Goal: Task Accomplishment & Management: Manage account settings

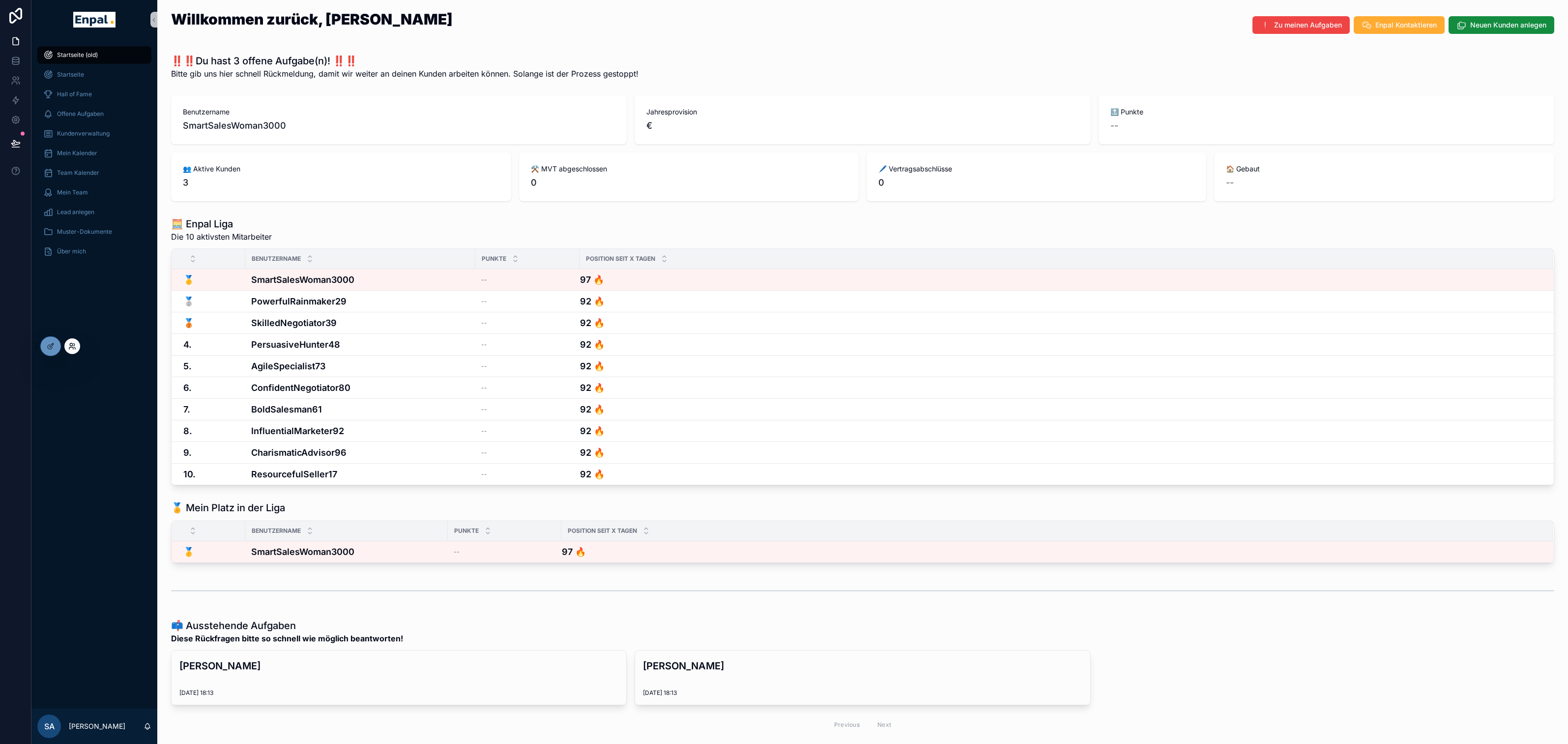
click at [71, 342] on icon at bounding box center [72, 346] width 8 height 8
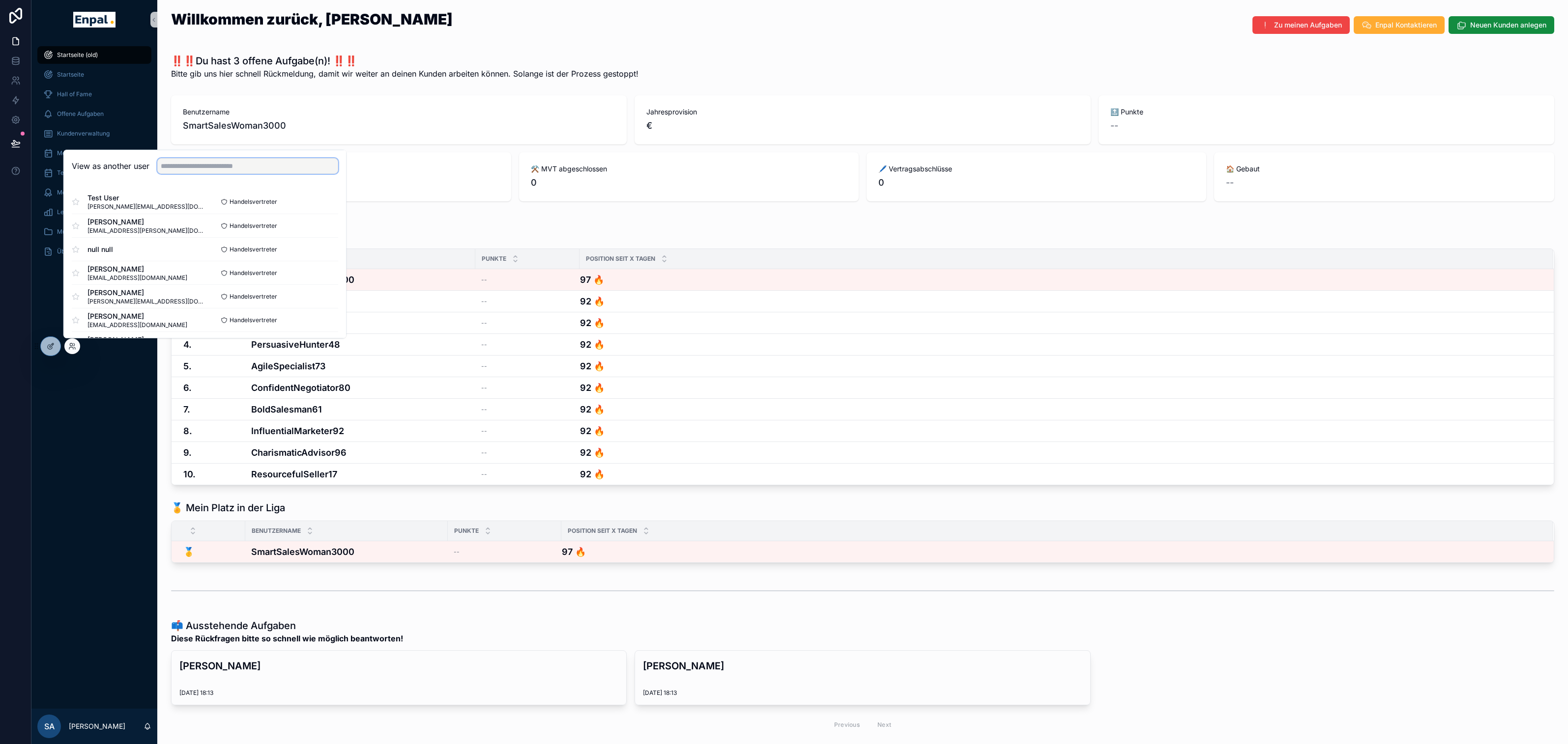
click at [180, 173] on input "text" at bounding box center [247, 166] width 181 height 16
type input "****"
click at [318, 226] on button "Select" at bounding box center [326, 225] width 26 height 14
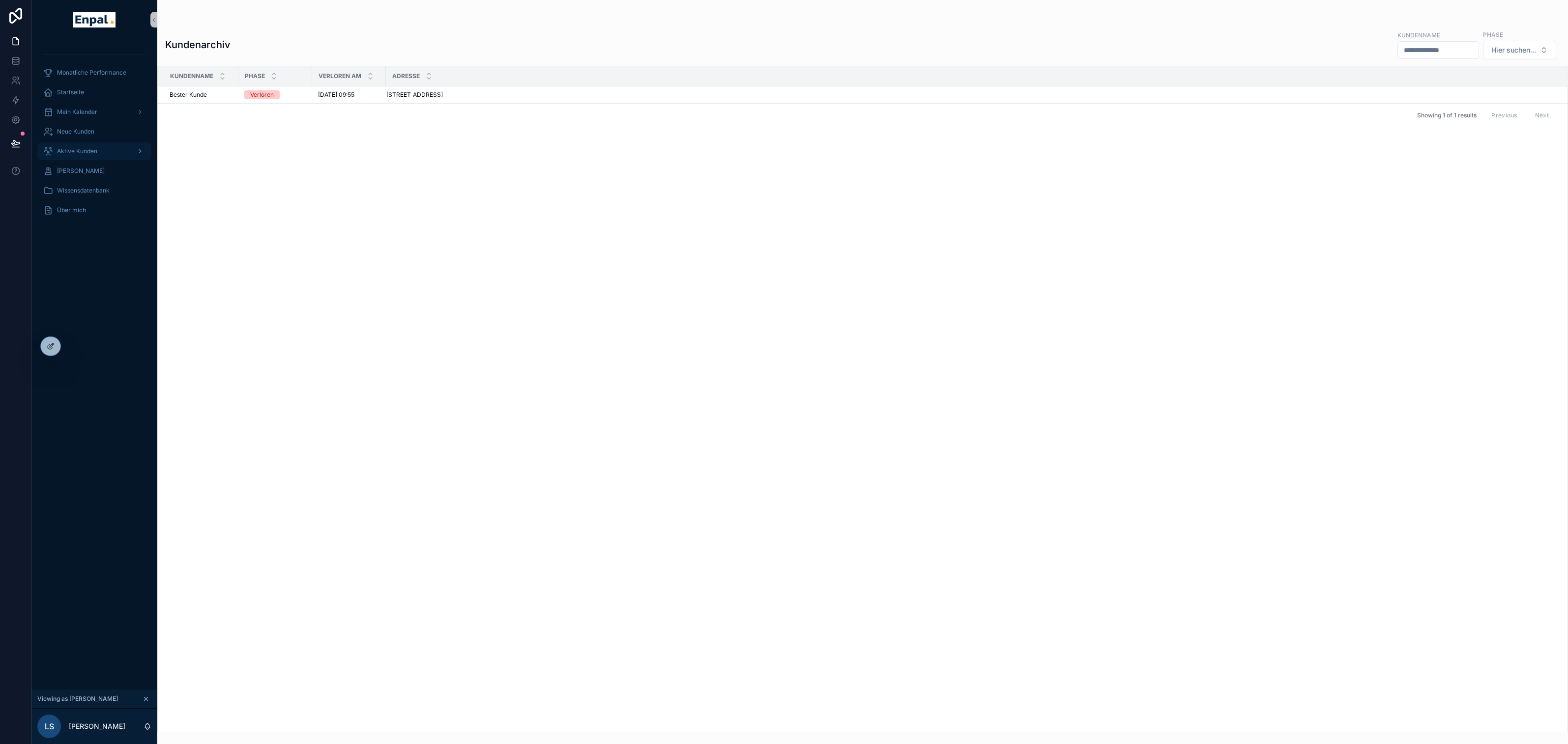
click at [79, 151] on span "Aktive Kunden" at bounding box center [77, 151] width 40 height 8
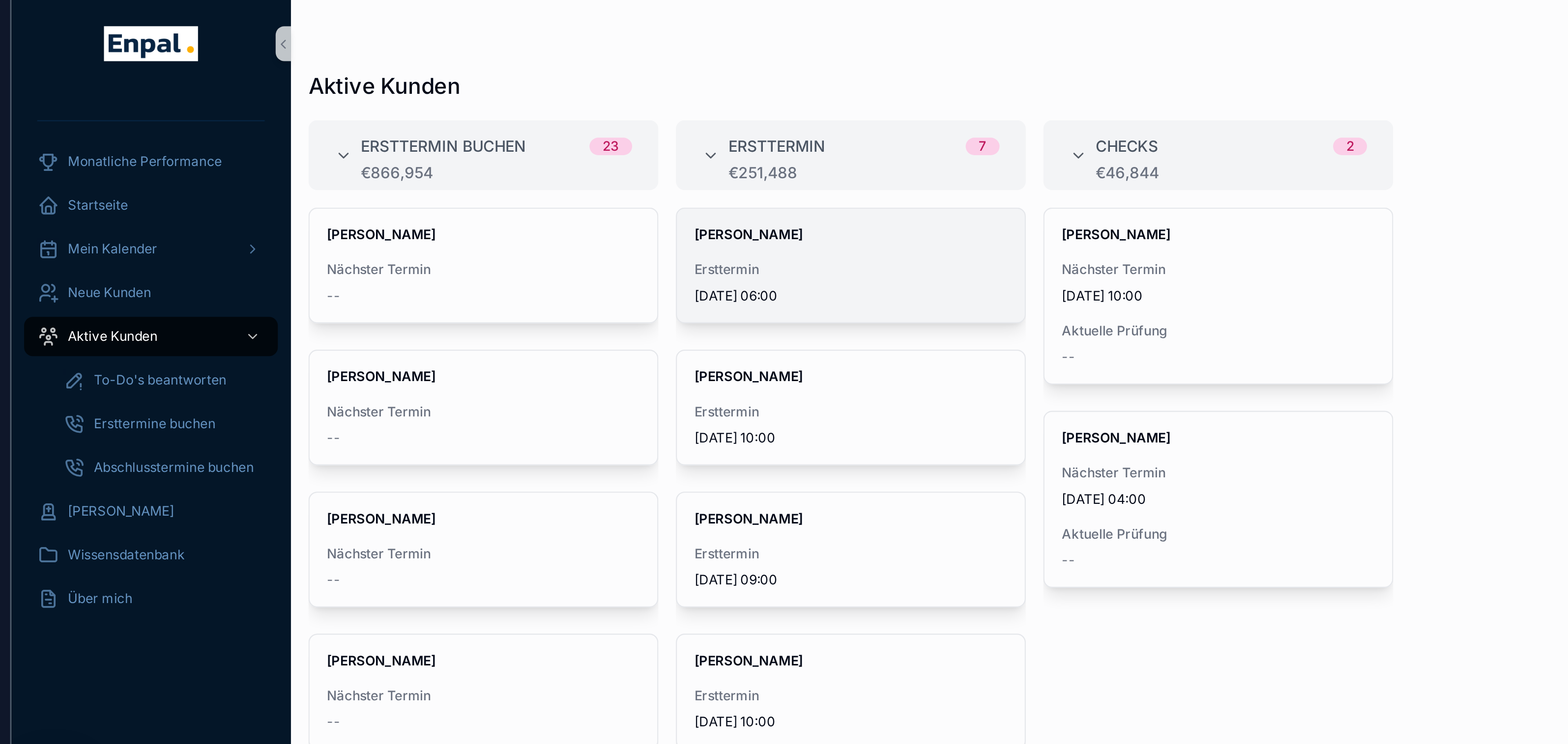
click at [380, 117] on span "Ersttermin" at bounding box center [408, 121] width 141 height 8
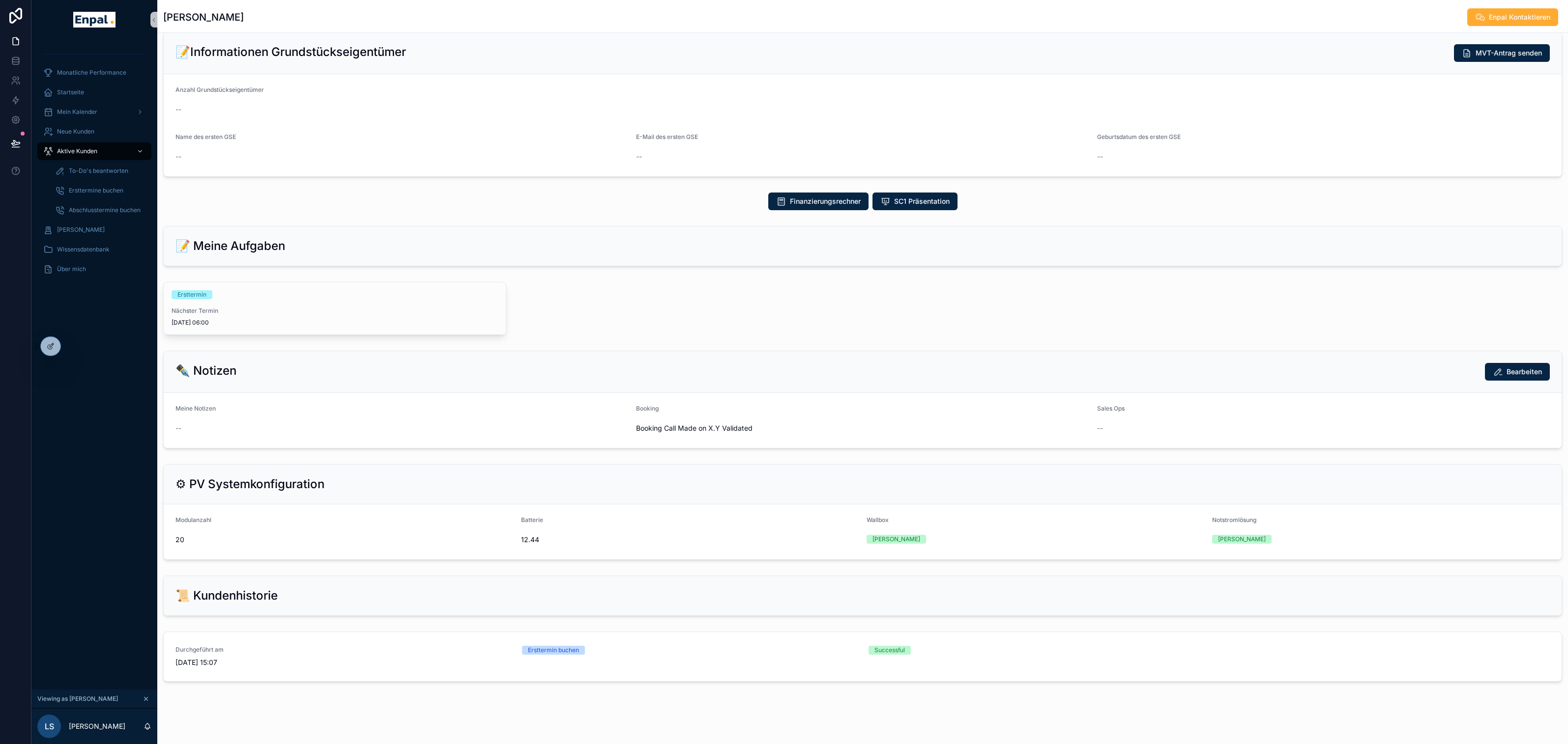
scroll to position [328, 0]
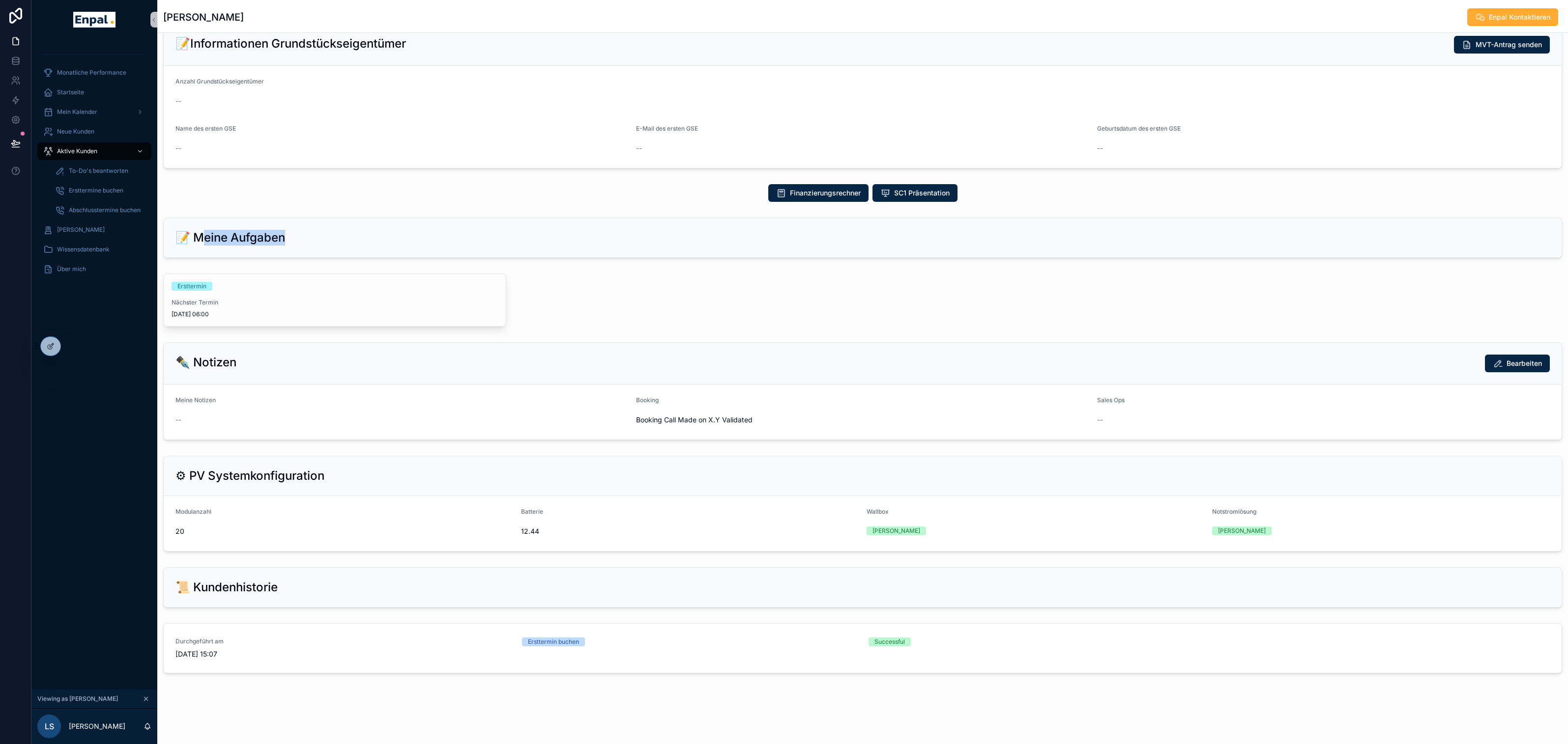
drag, startPoint x: 200, startPoint y: 237, endPoint x: 284, endPoint y: 241, distance: 84.1
click at [284, 241] on h2 "📝 Meine Aufgaben" at bounding box center [230, 238] width 110 height 16
click at [264, 290] on div "Ersttermin Nächster Termin 16/09/2025 06:00" at bounding box center [335, 301] width 342 height 52
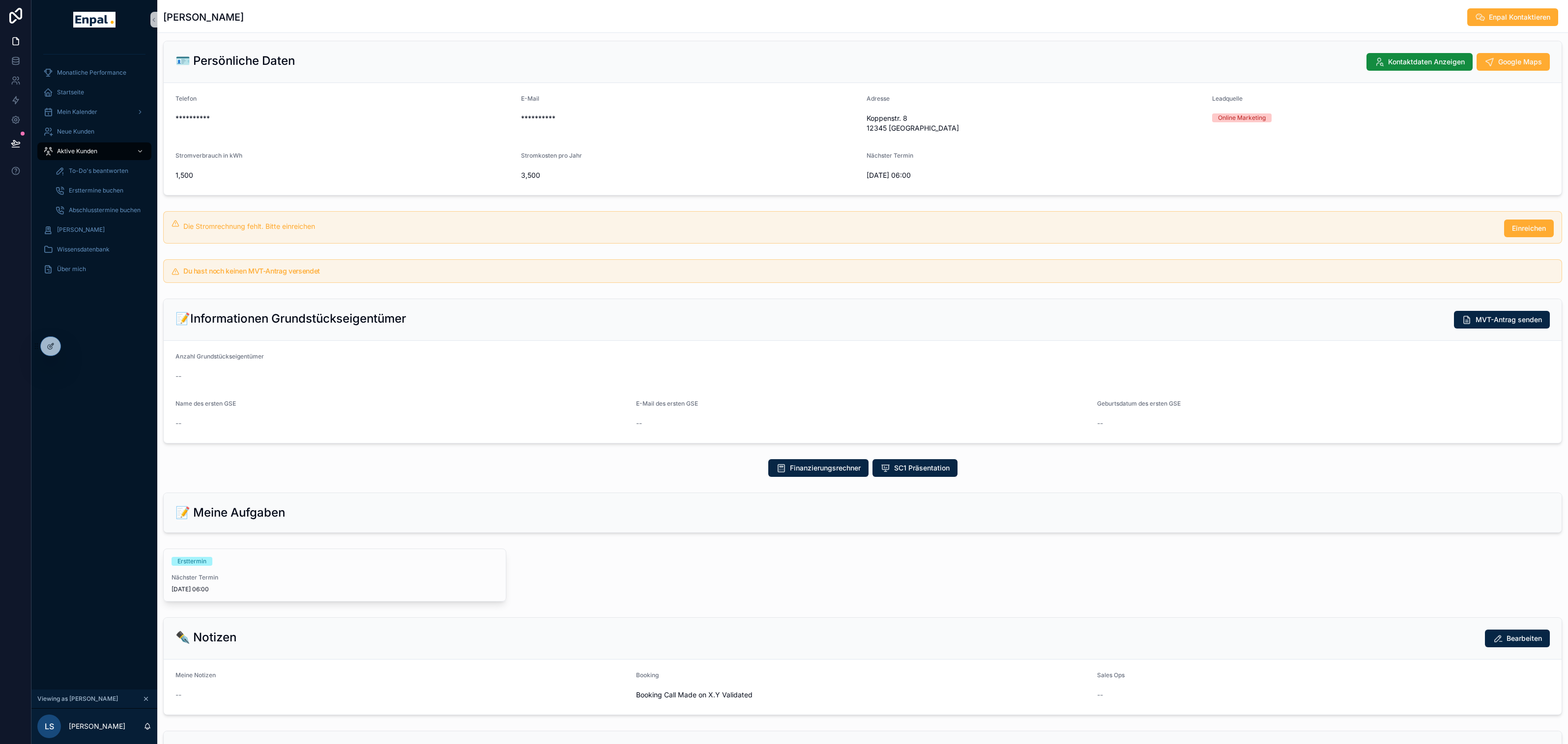
scroll to position [65, 0]
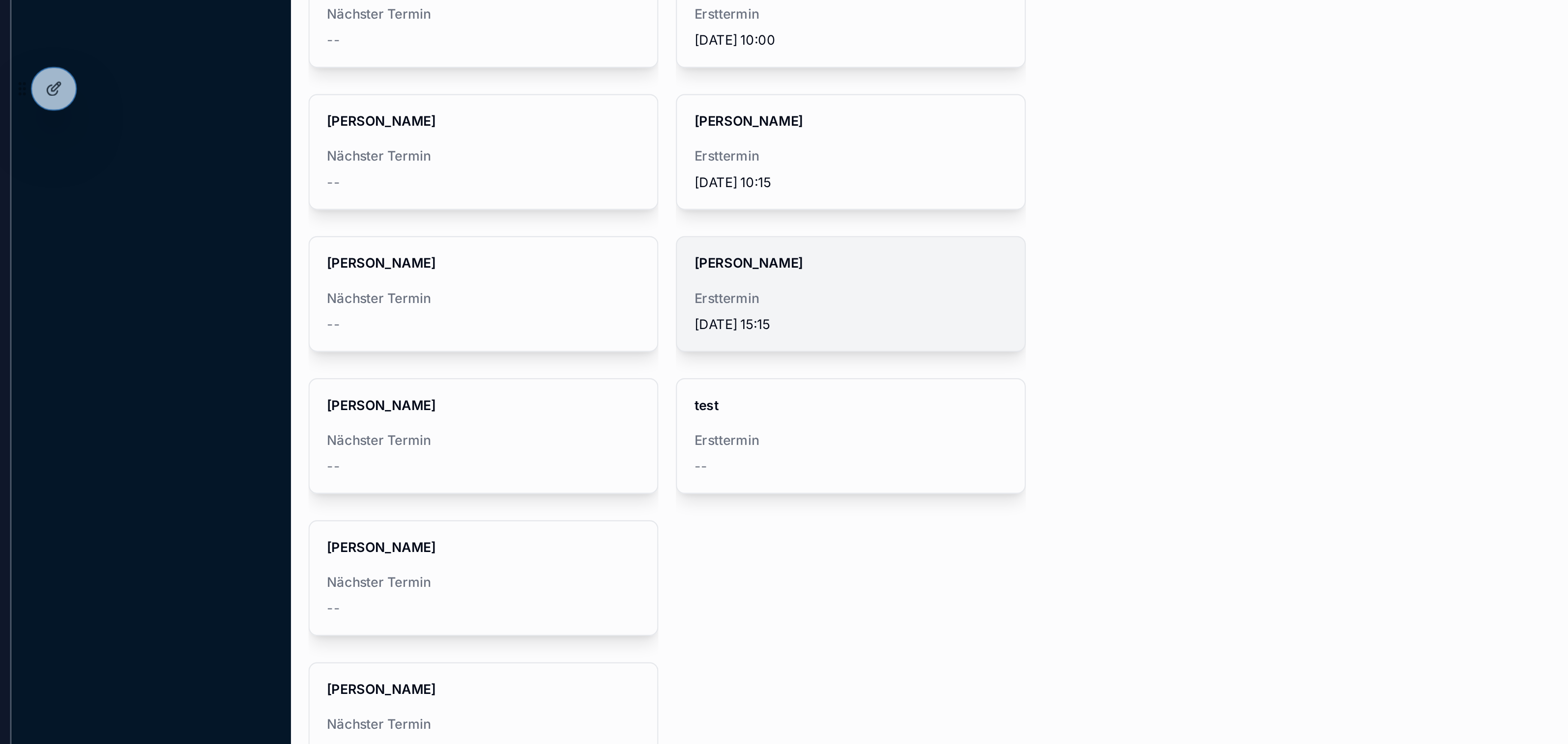
click at [377, 458] on div "Julia Krüger Ersttermin 01/09/2025 15:15" at bounding box center [408, 439] width 156 height 51
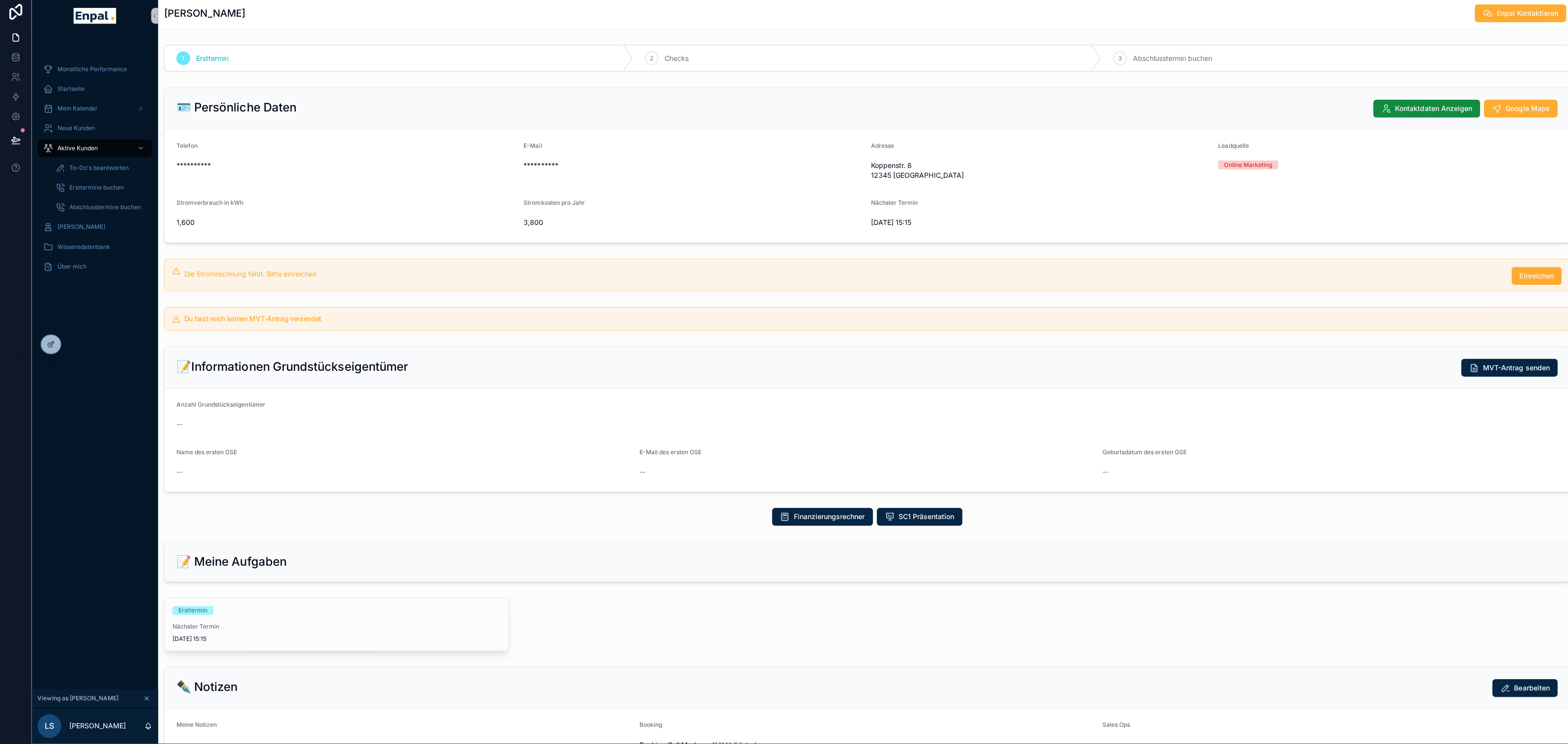
scroll to position [1, 0]
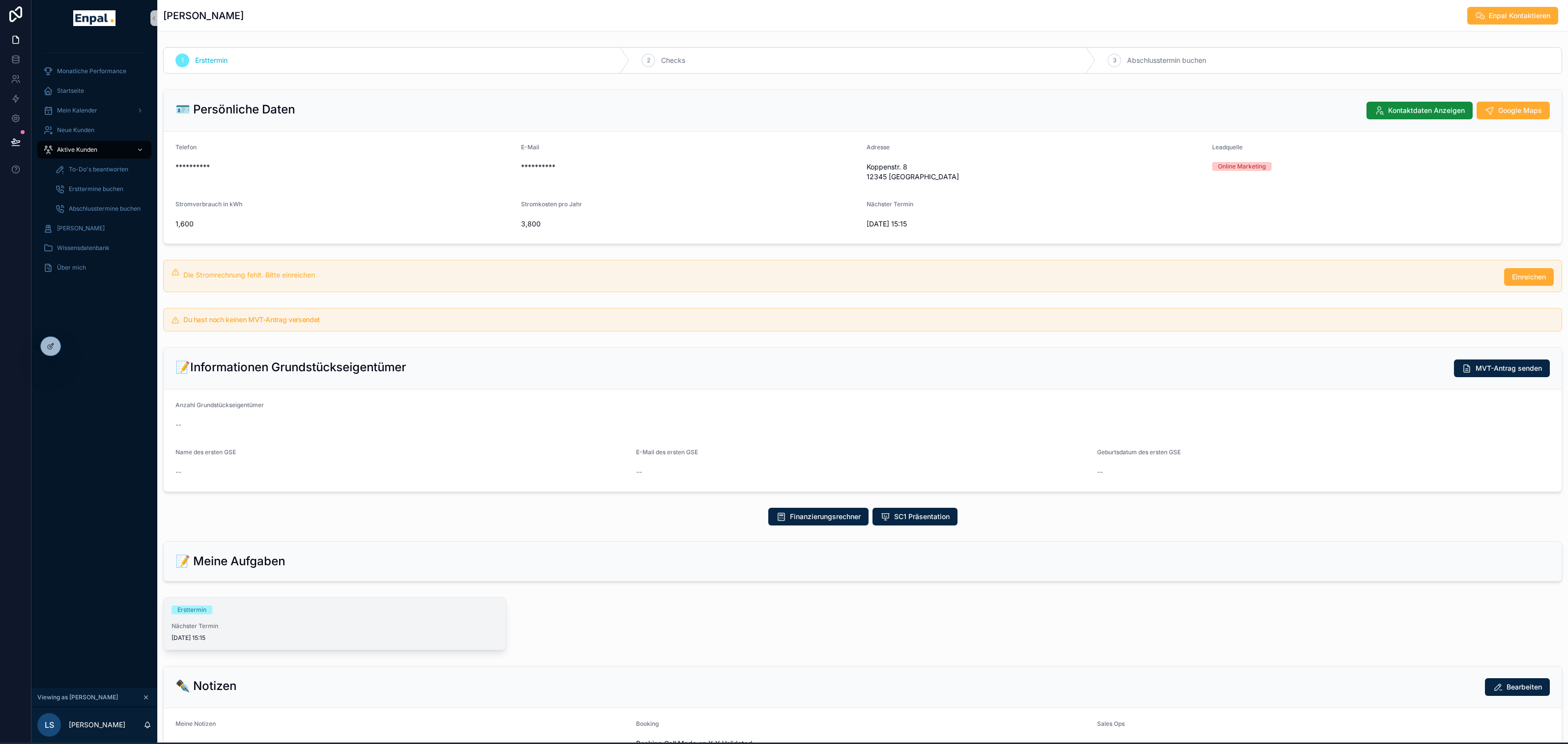
click at [345, 621] on div "Ersttermin Nächster Termin 01/09/2025 15:15" at bounding box center [335, 624] width 342 height 52
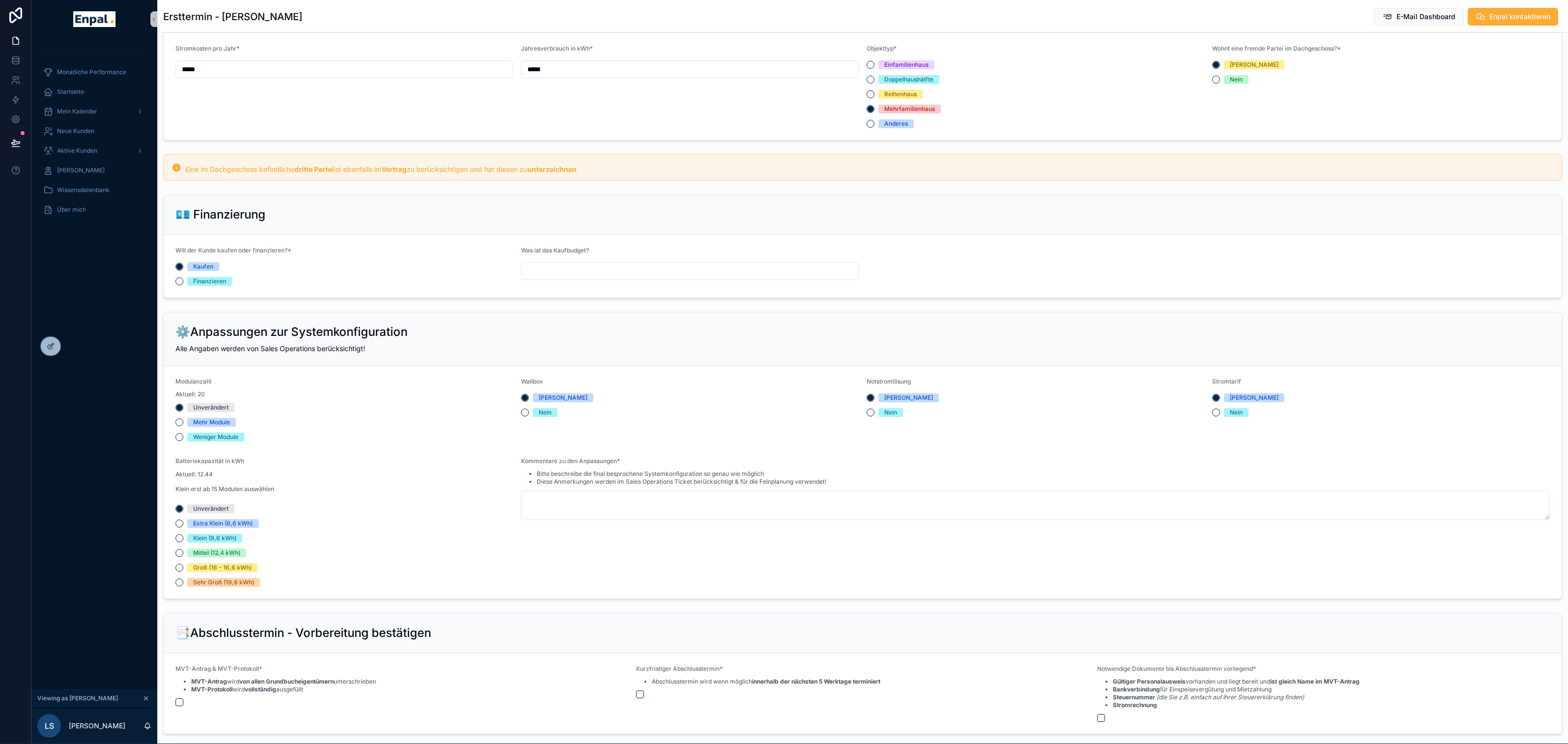
scroll to position [574, 0]
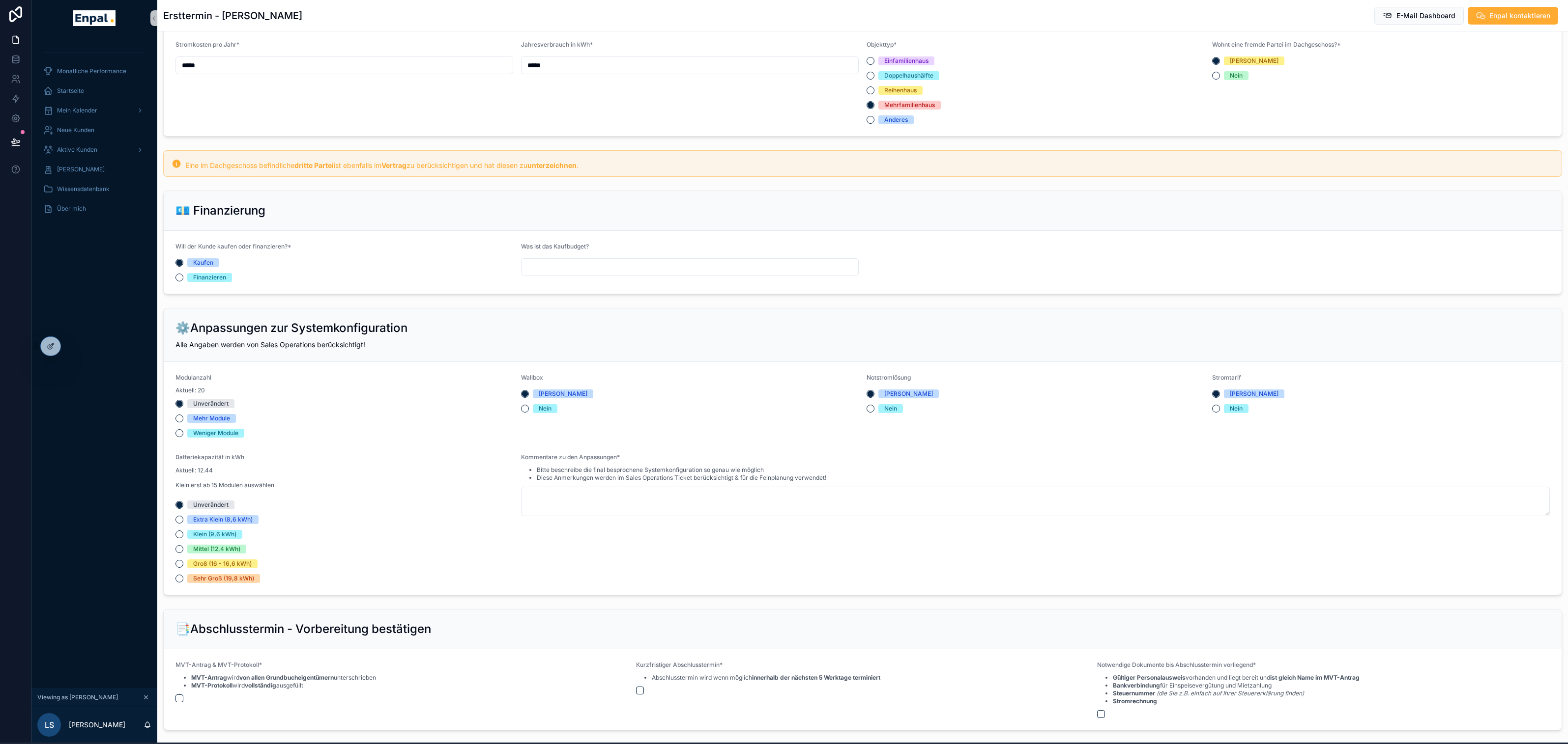
scroll to position [328, 0]
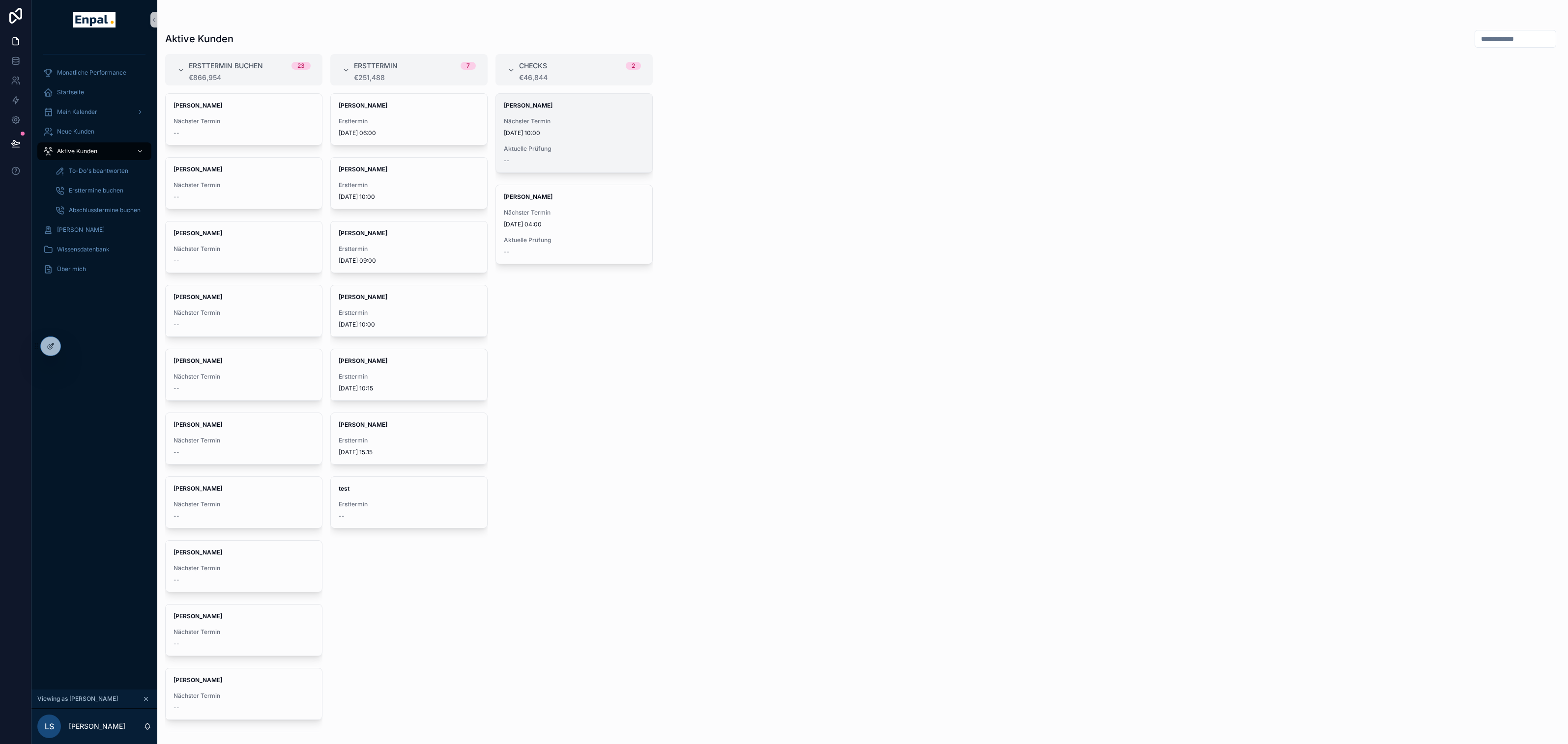
click at [537, 148] on span "Aktuelle Prüfung" at bounding box center [574, 148] width 141 height 8
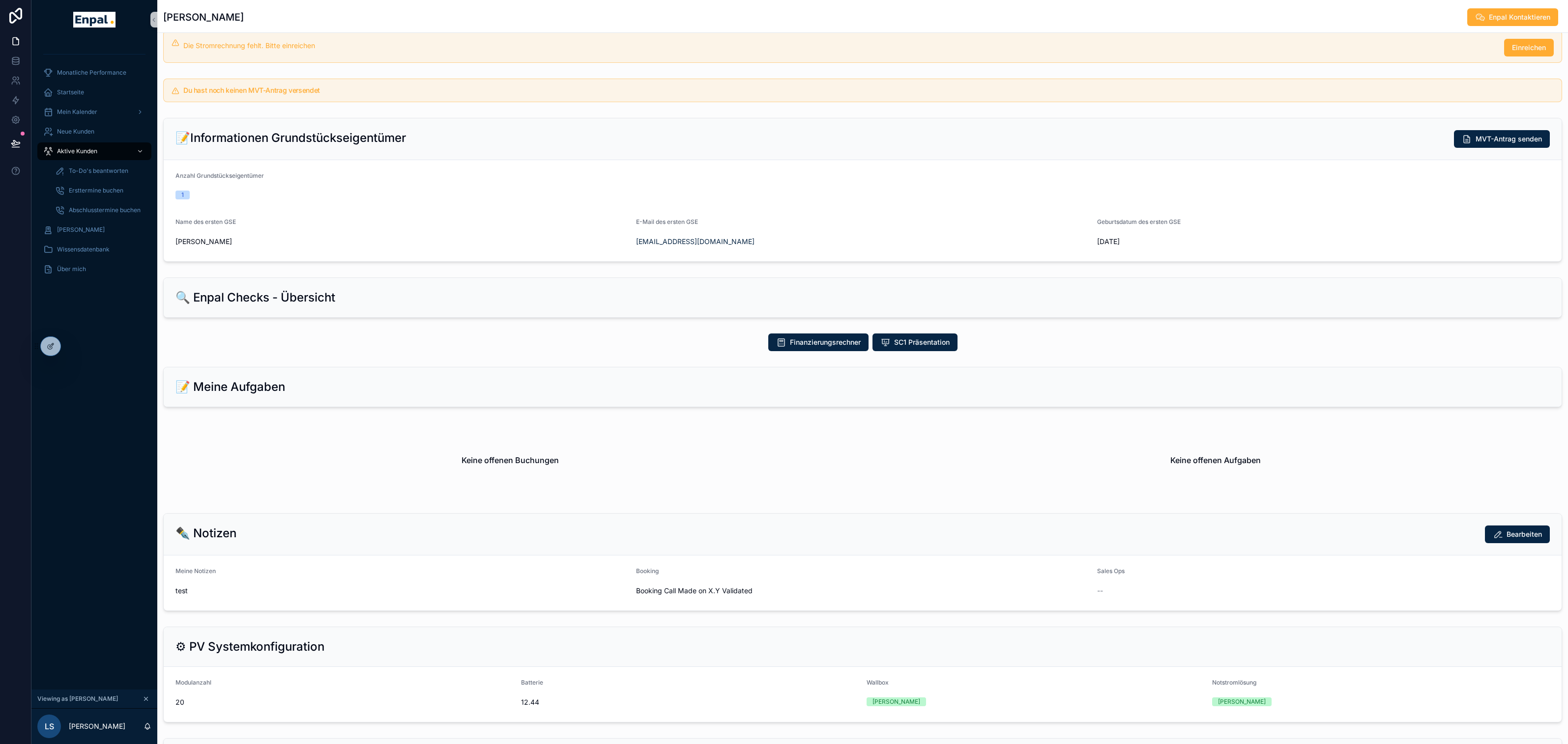
scroll to position [262, 0]
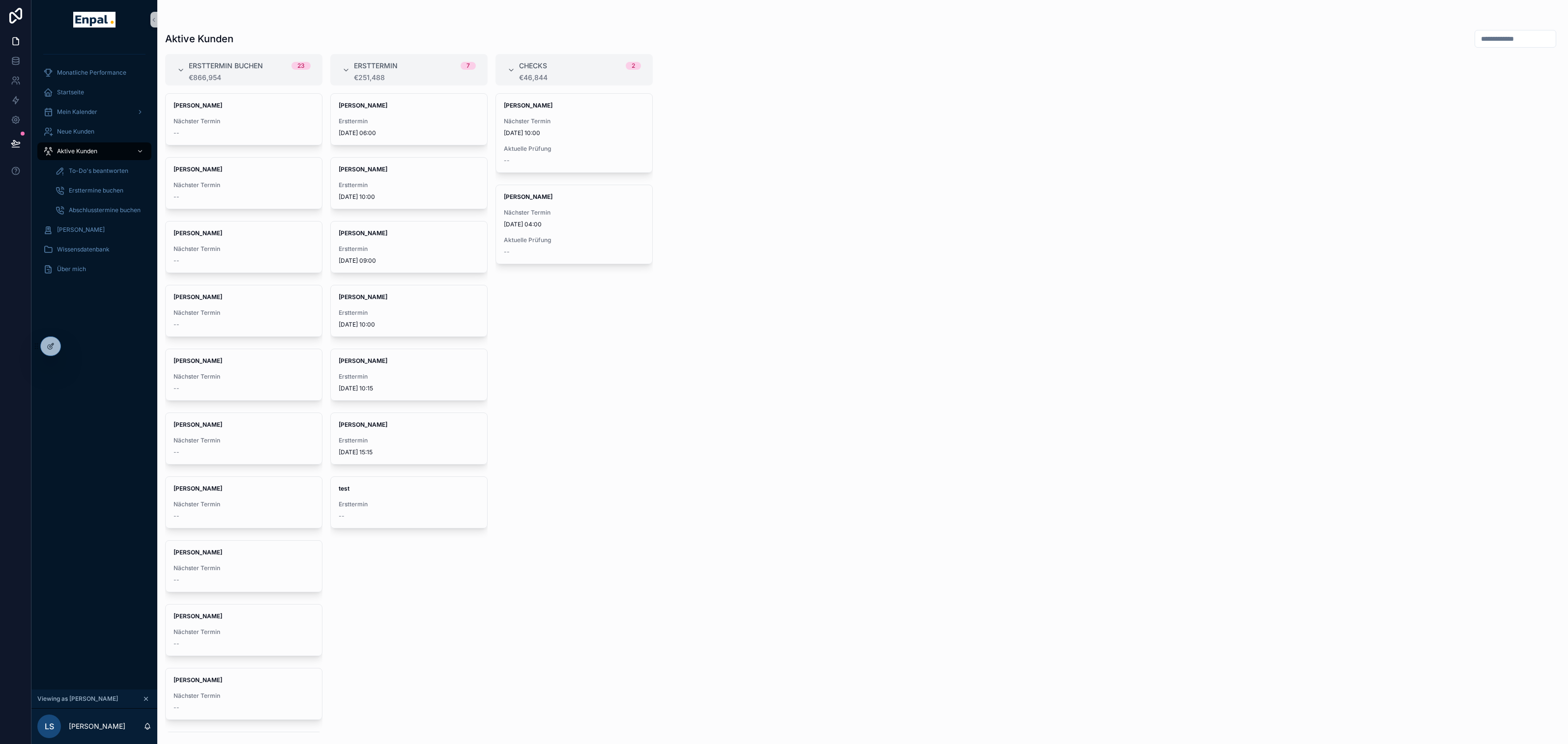
click at [240, 68] on span "Ersttermin buchen" at bounding box center [226, 66] width 74 height 10
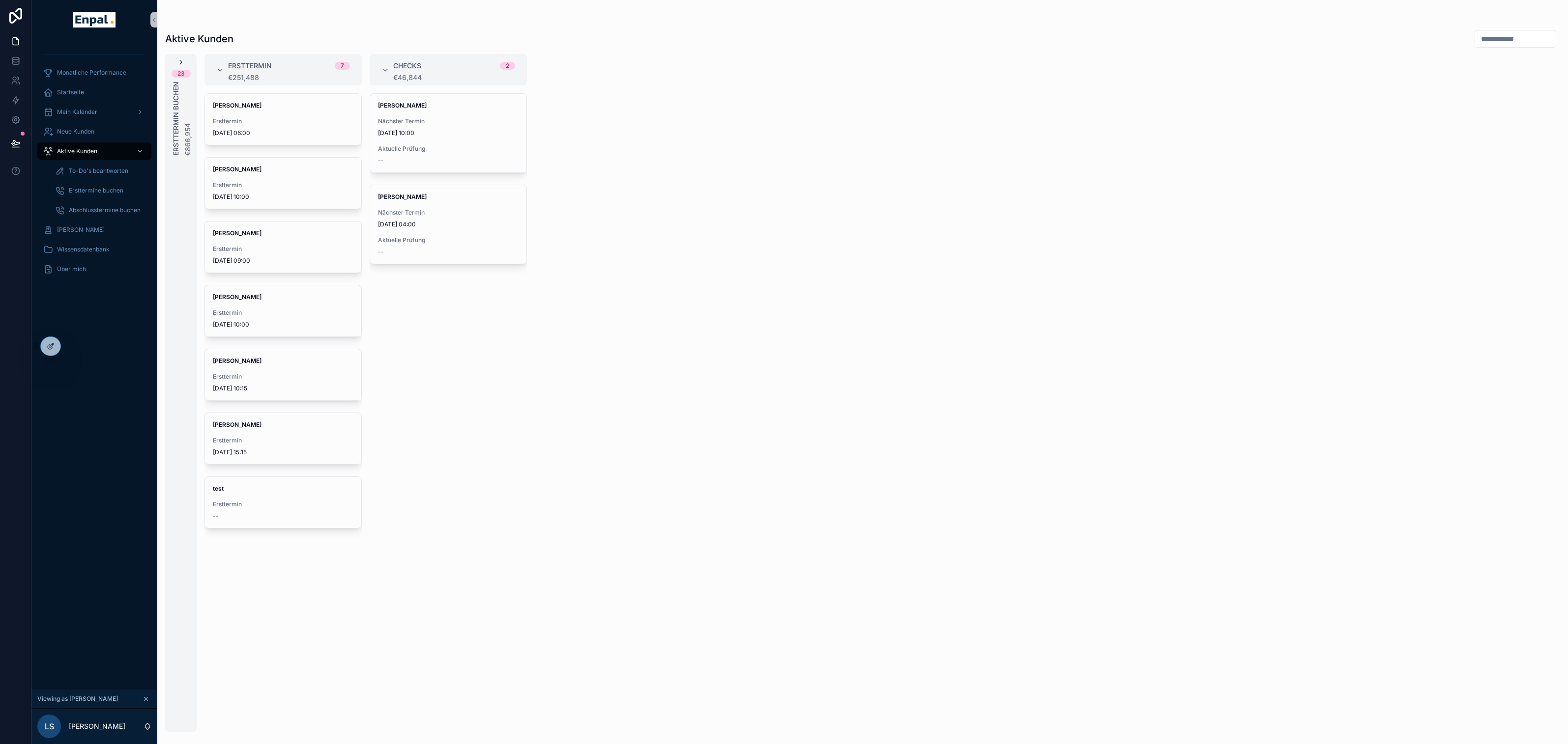
click at [180, 61] on icon "scrollable content" at bounding box center [181, 62] width 8 height 8
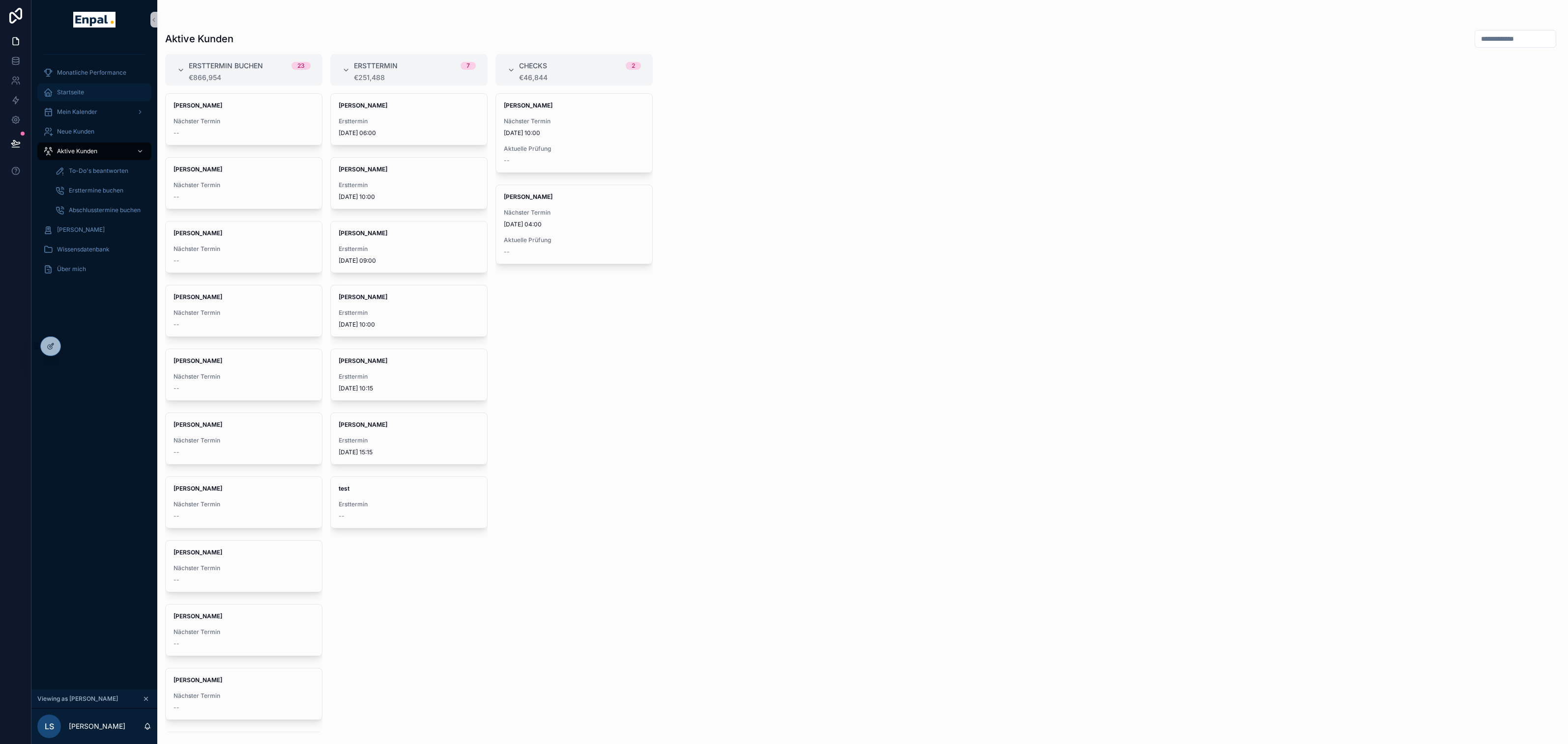
click at [75, 92] on span "Startseite" at bounding box center [71, 92] width 27 height 8
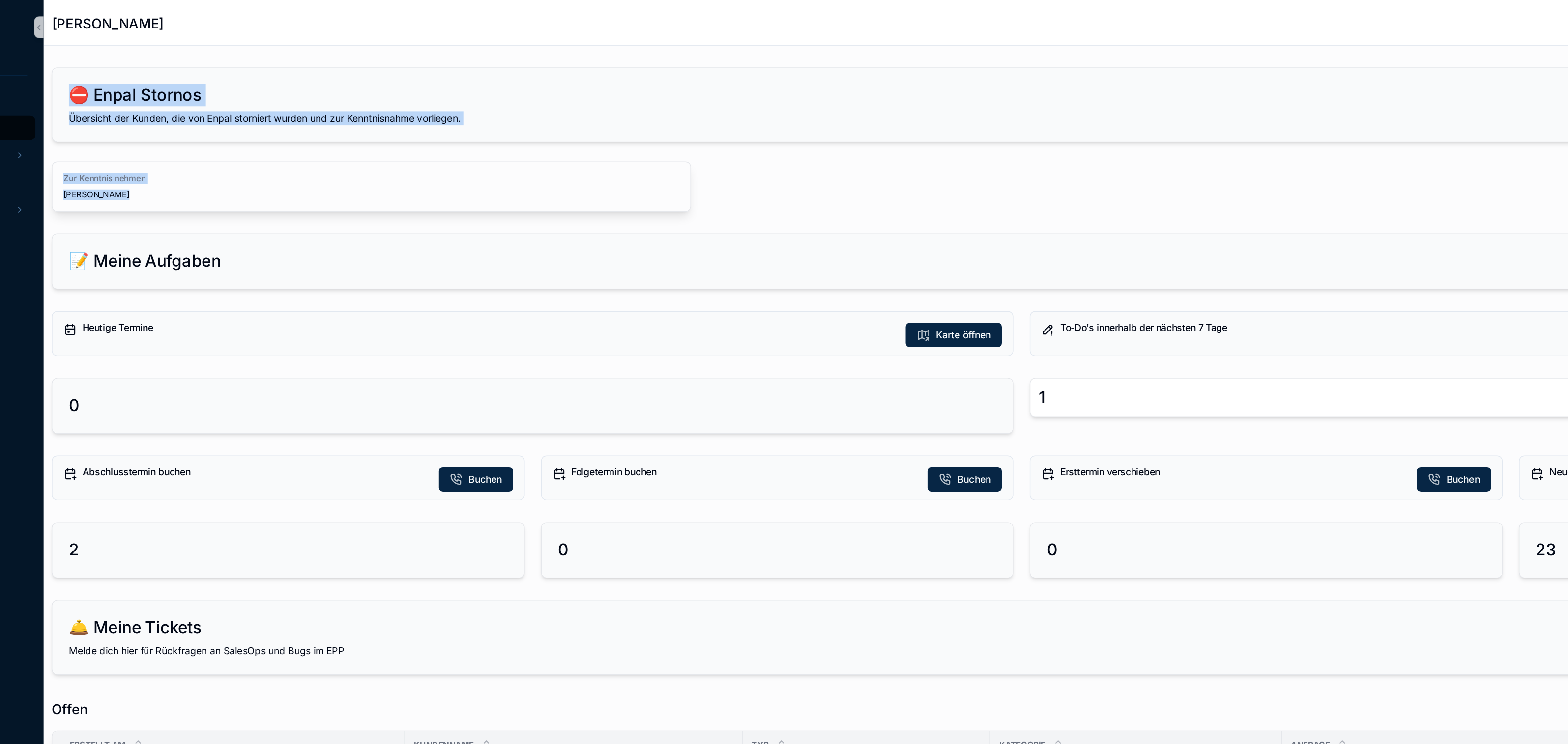
drag, startPoint x: 178, startPoint y: 64, endPoint x: 270, endPoint y: 153, distance: 128.0
click at [270, 153] on div "⛔ Enpal Stornos Übersicht der Kunden, die von Enpal storniert wurden und zur Ke…" at bounding box center [863, 100] width 1411 height 112
click at [247, 102] on div "⛔ Enpal Stornos Übersicht der Kunden, die von Enpal storniert wurden und zur Ke…" at bounding box center [863, 75] width 1398 height 53
drag, startPoint x: 193, startPoint y: 68, endPoint x: 447, endPoint y: 101, distance: 256.1
click at [447, 101] on div "⛔ Enpal Stornos Übersicht der Kunden, die von Enpal storniert wurden und zur Ke…" at bounding box center [863, 75] width 1398 height 53
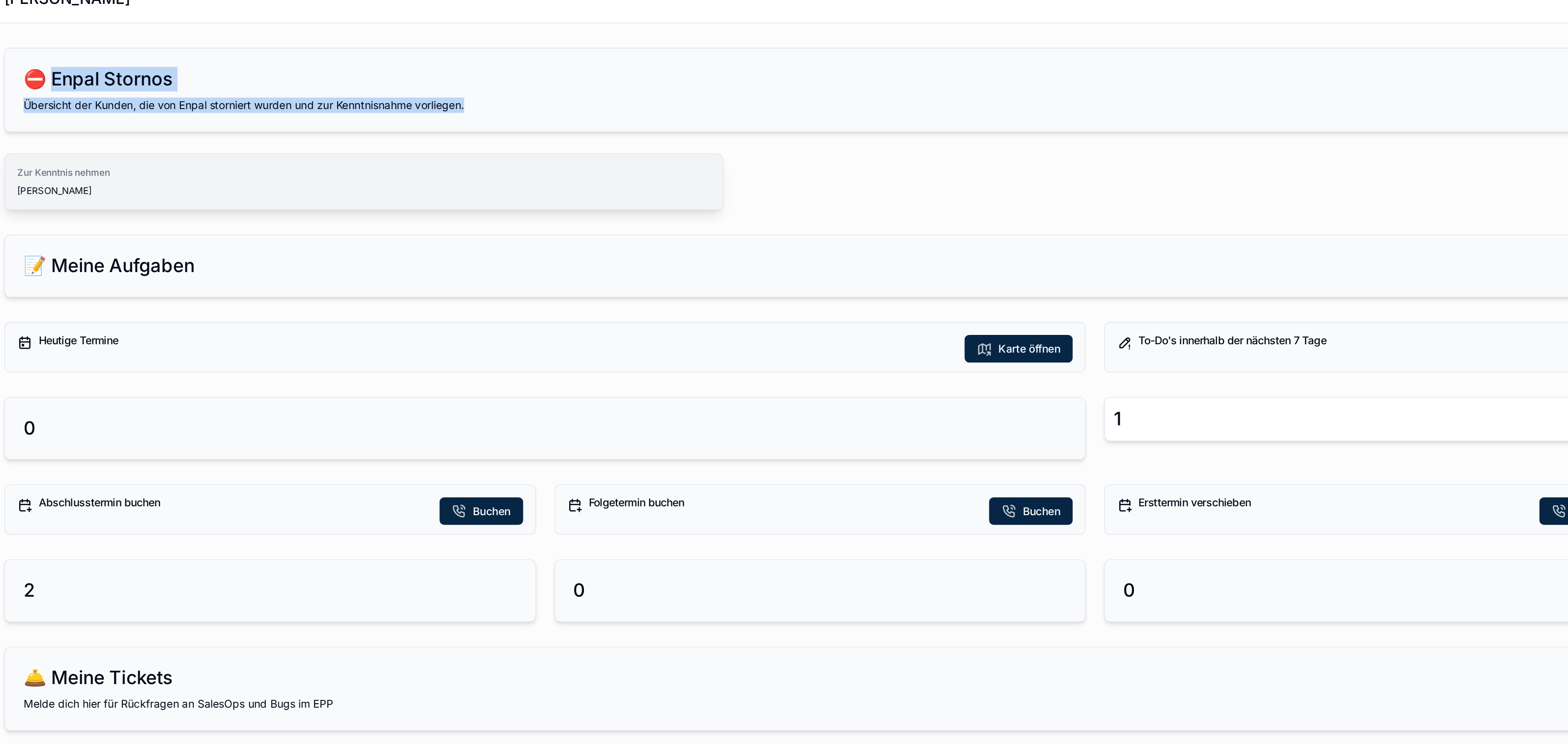
click at [387, 142] on span "Oliver Brandt" at bounding box center [394, 140] width 444 height 8
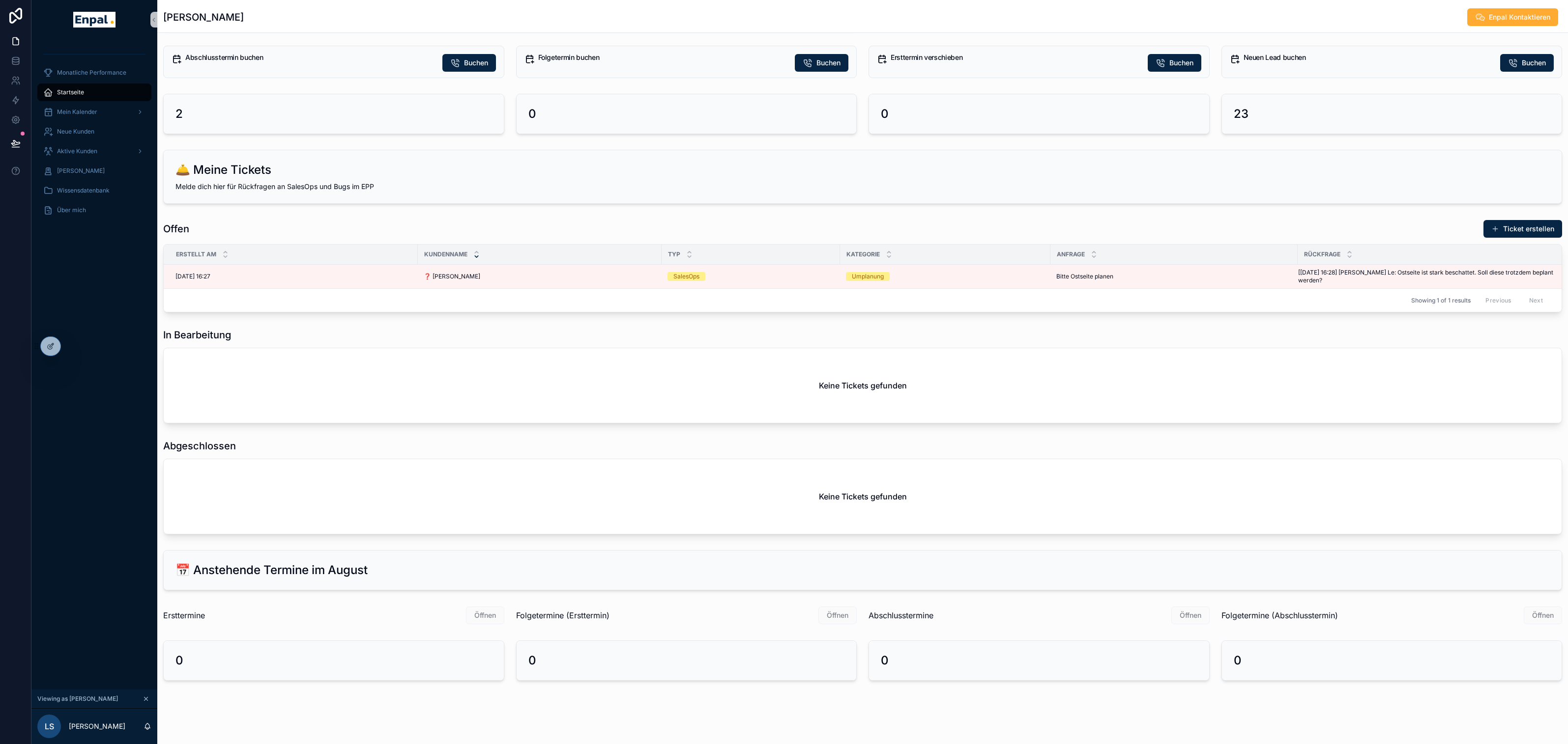
scroll to position [288, 0]
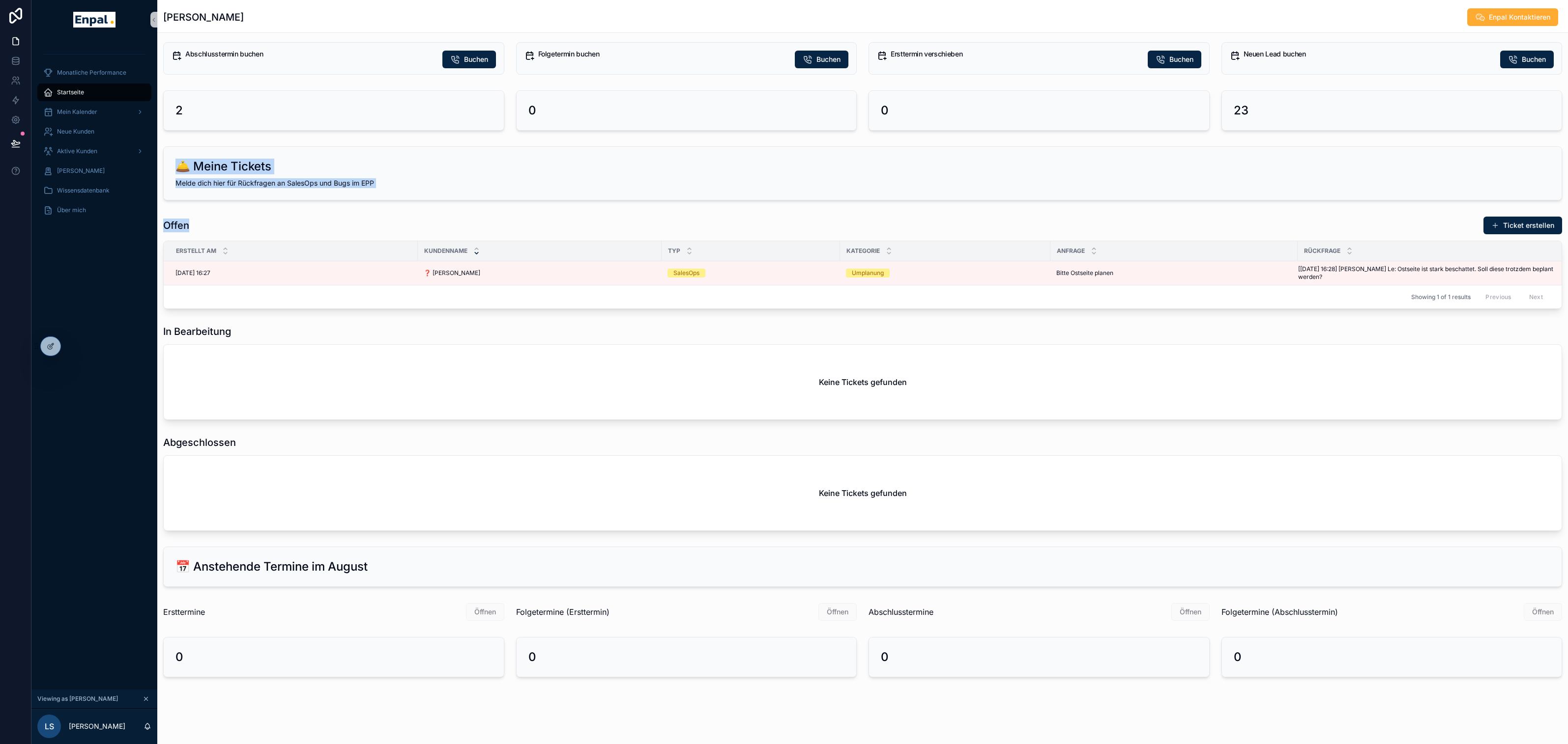
drag, startPoint x: 178, startPoint y: 165, endPoint x: 335, endPoint y: 223, distance: 167.4
click at [335, 223] on div "⛔ Enpal Stornos Übersicht der Kunden, die von Enpal storniert wurden und zur Ke…" at bounding box center [863, 220] width 1411 height 923
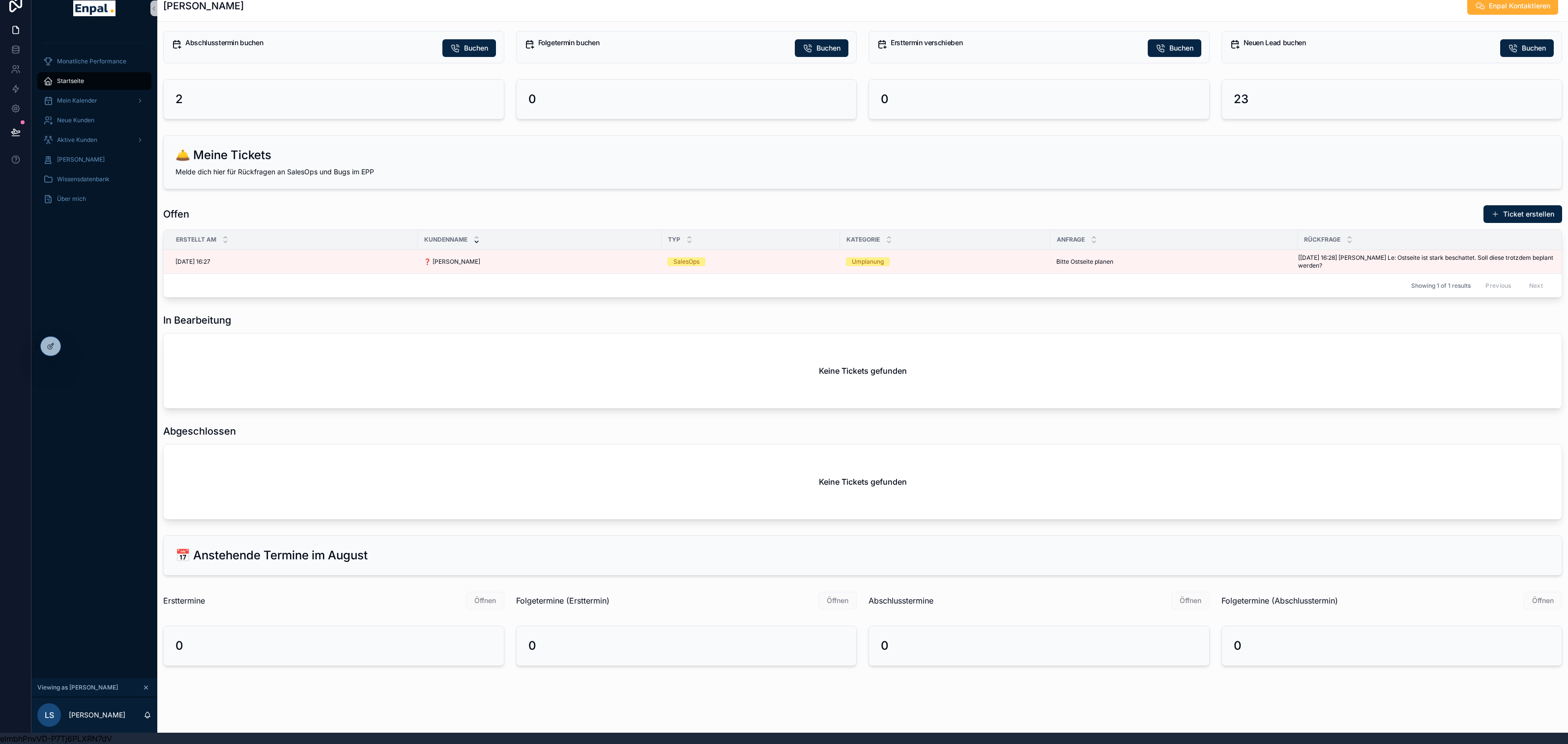
click at [371, 627] on div "0" at bounding box center [334, 646] width 340 height 40
click at [481, 602] on span "Öffnen" at bounding box center [485, 600] width 38 height 10
click at [194, 639] on div "0" at bounding box center [334, 646] width 317 height 16
drag, startPoint x: 175, startPoint y: 644, endPoint x: 206, endPoint y: 644, distance: 31.0
click at [206, 644] on div "0" at bounding box center [334, 646] width 340 height 40
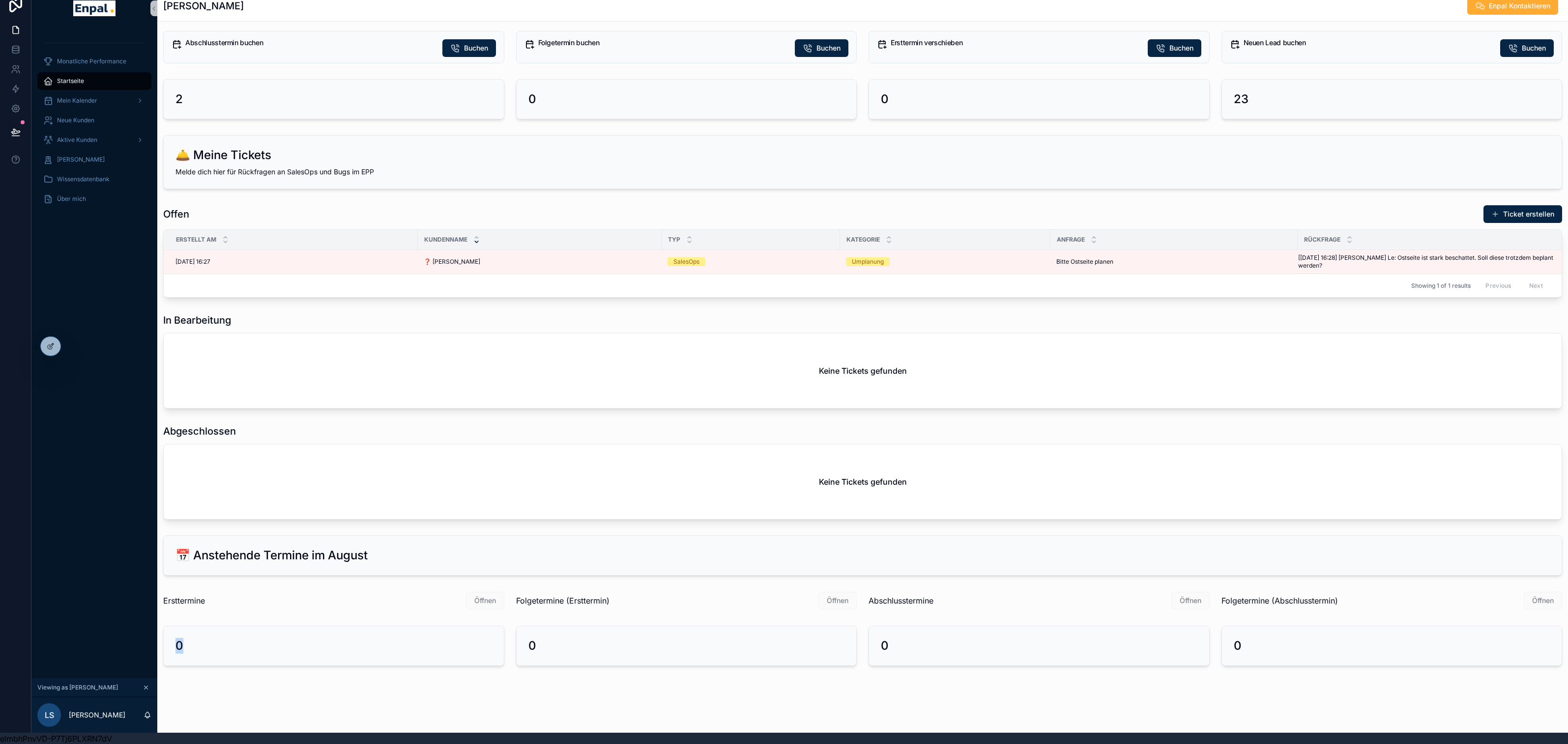
click at [407, 588] on div "Ersttermine Öffnen" at bounding box center [334, 601] width 353 height 27
click at [80, 97] on span "Mein Kalender" at bounding box center [77, 100] width 40 height 8
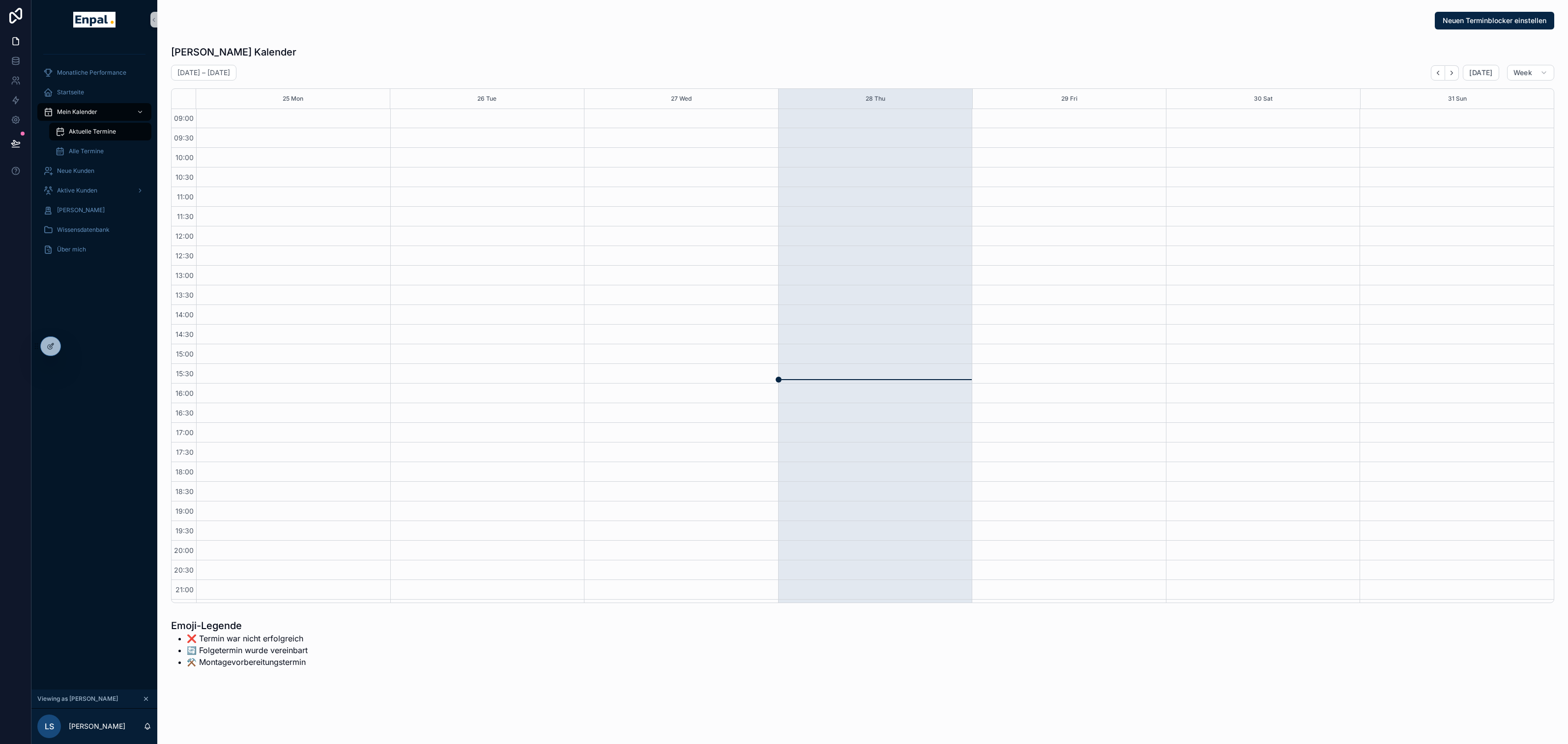
scroll to position [1, 0]
click at [92, 144] on div "Alle Termine" at bounding box center [100, 151] width 91 height 16
click at [282, 652] on li "➡️ Termin wurde verschoben" at bounding box center [282, 650] width 191 height 12
drag, startPoint x: 303, startPoint y: 650, endPoint x: 180, endPoint y: 650, distance: 123.0
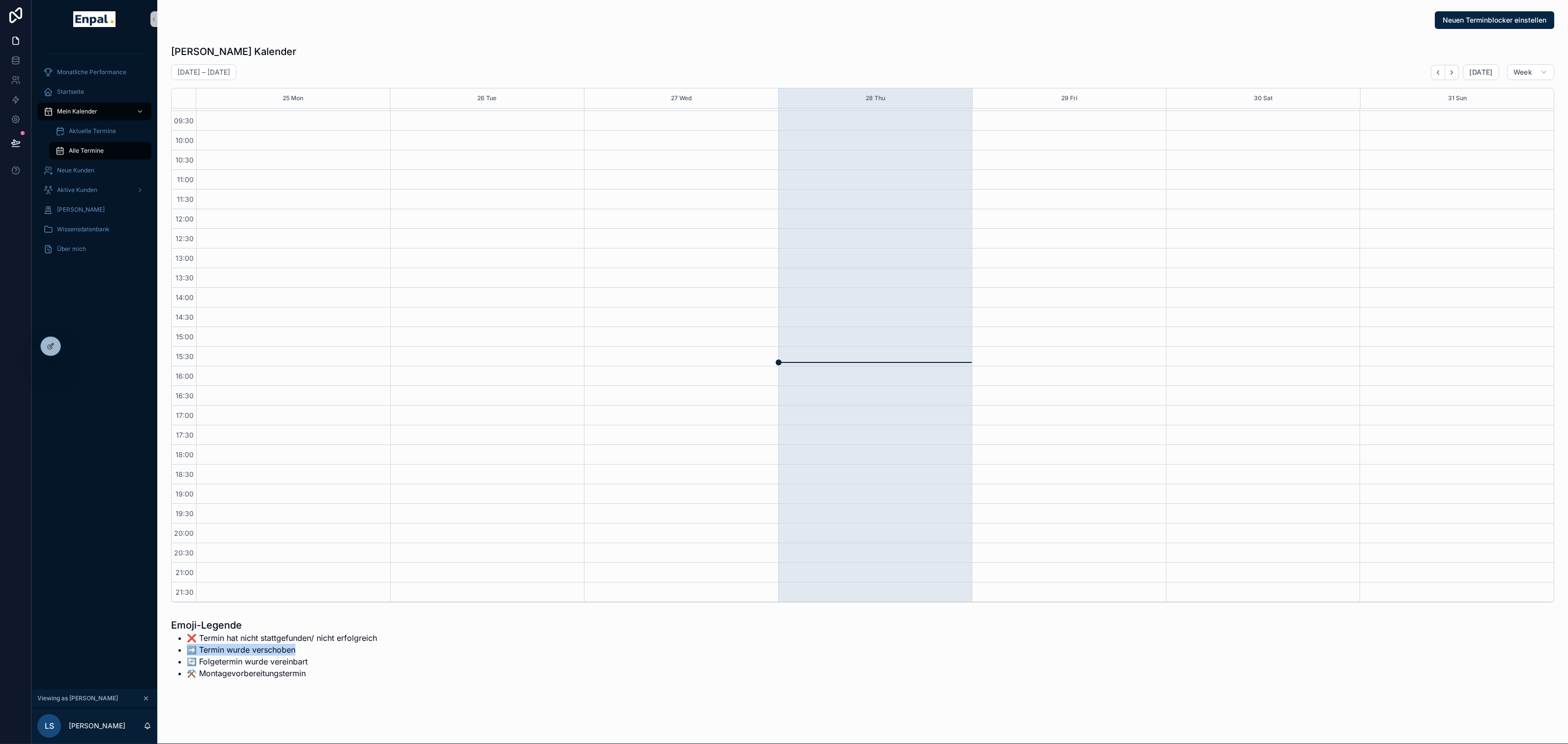
click at [187, 650] on li "➡️ Termin wurde verschoben" at bounding box center [282, 650] width 191 height 12
click at [99, 128] on span "Aktuelle Termine" at bounding box center [93, 131] width 47 height 8
click at [91, 170] on span "Neue Kunden" at bounding box center [75, 170] width 37 height 8
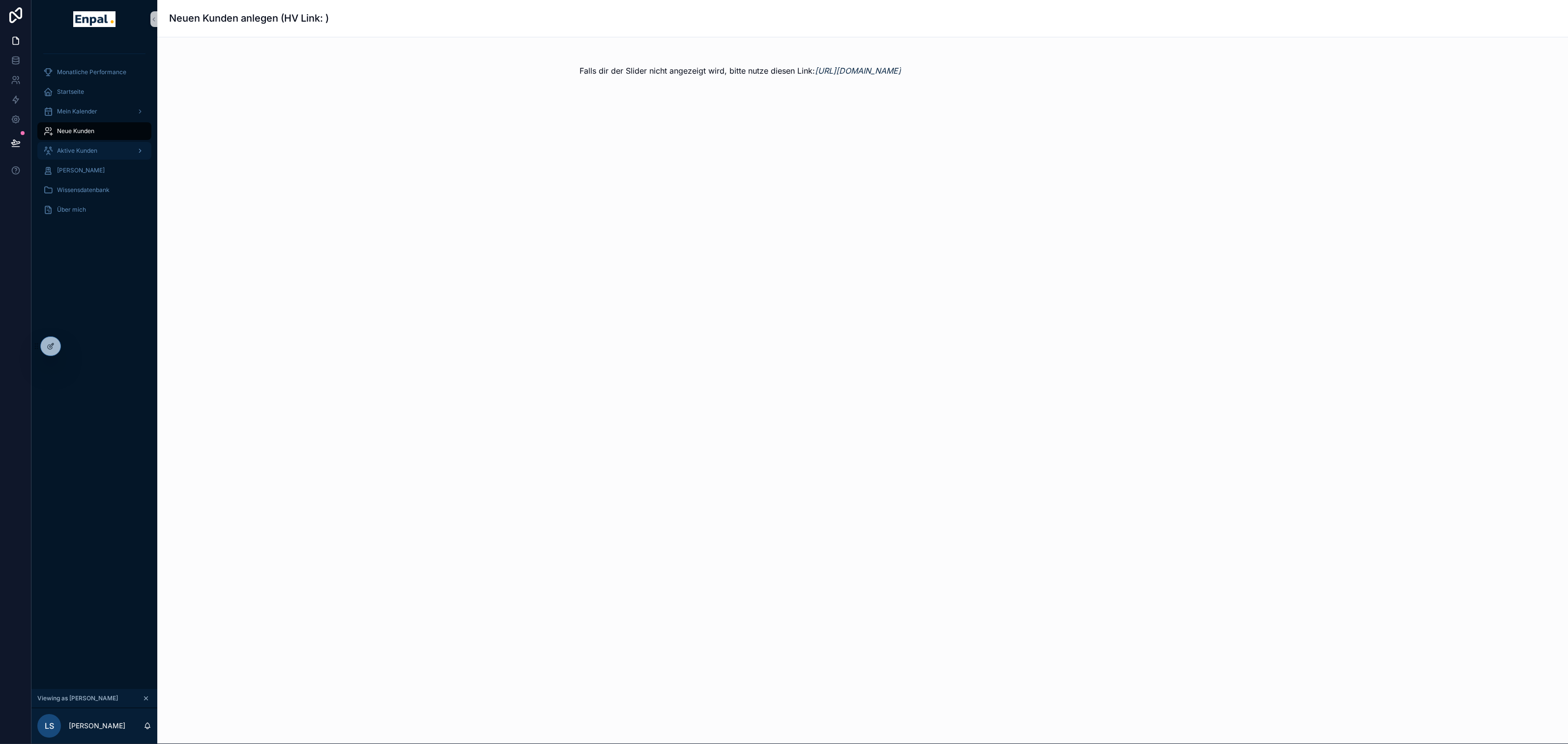
click at [83, 152] on span "Aktive Kunden" at bounding box center [77, 150] width 40 height 8
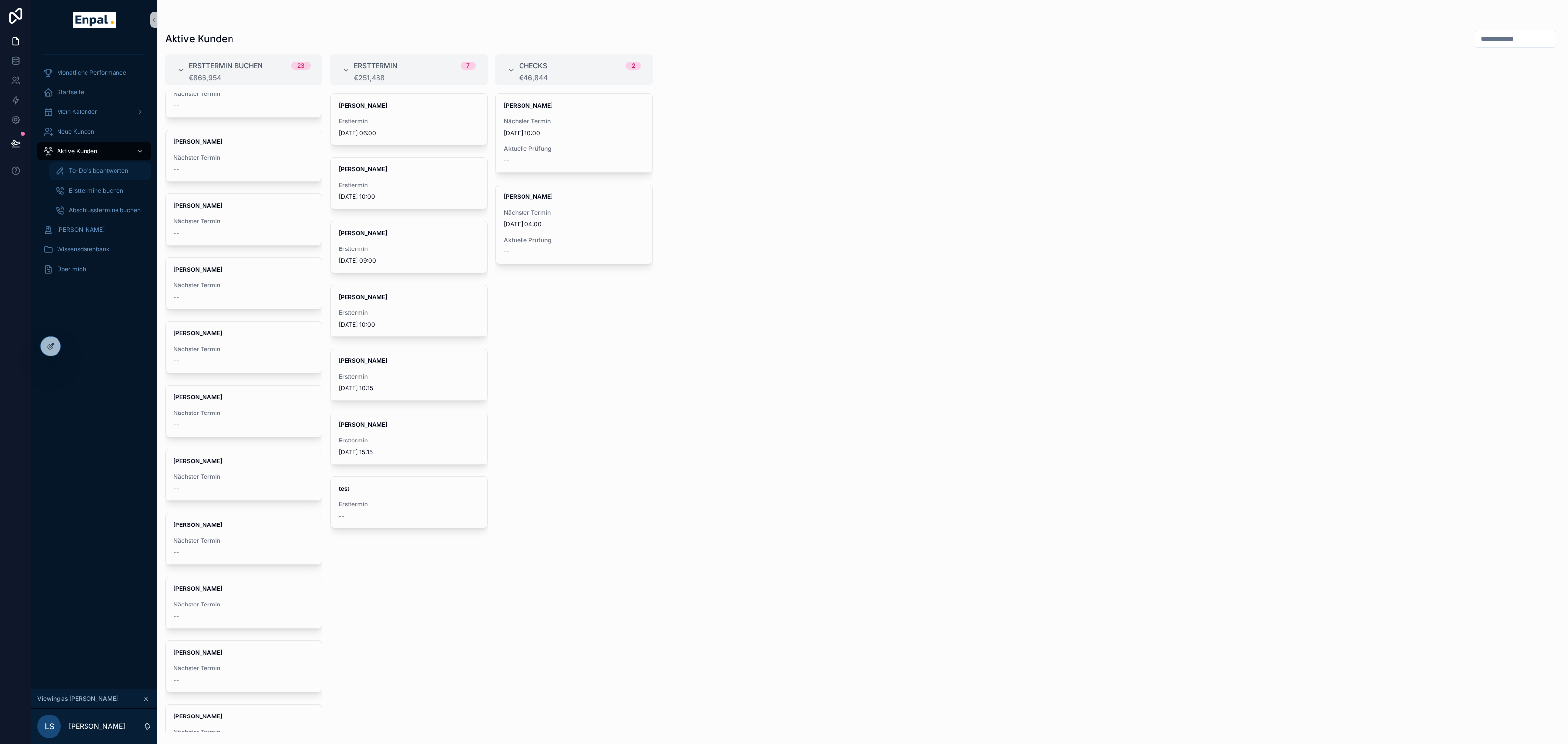
click at [90, 169] on span "To-Do's beantworten" at bounding box center [99, 171] width 60 height 8
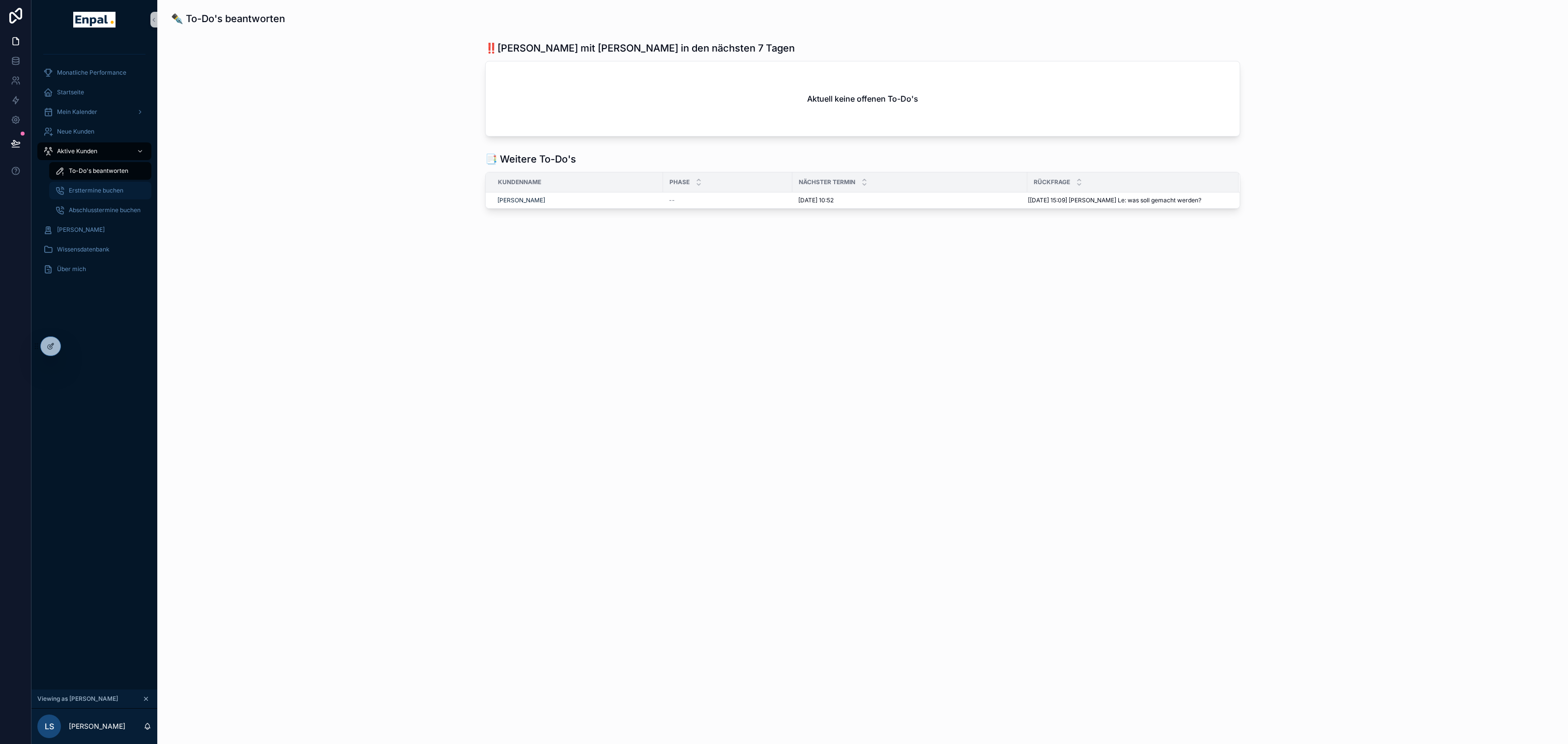
click at [97, 193] on span "Ersttermine buchen" at bounding box center [96, 190] width 55 height 8
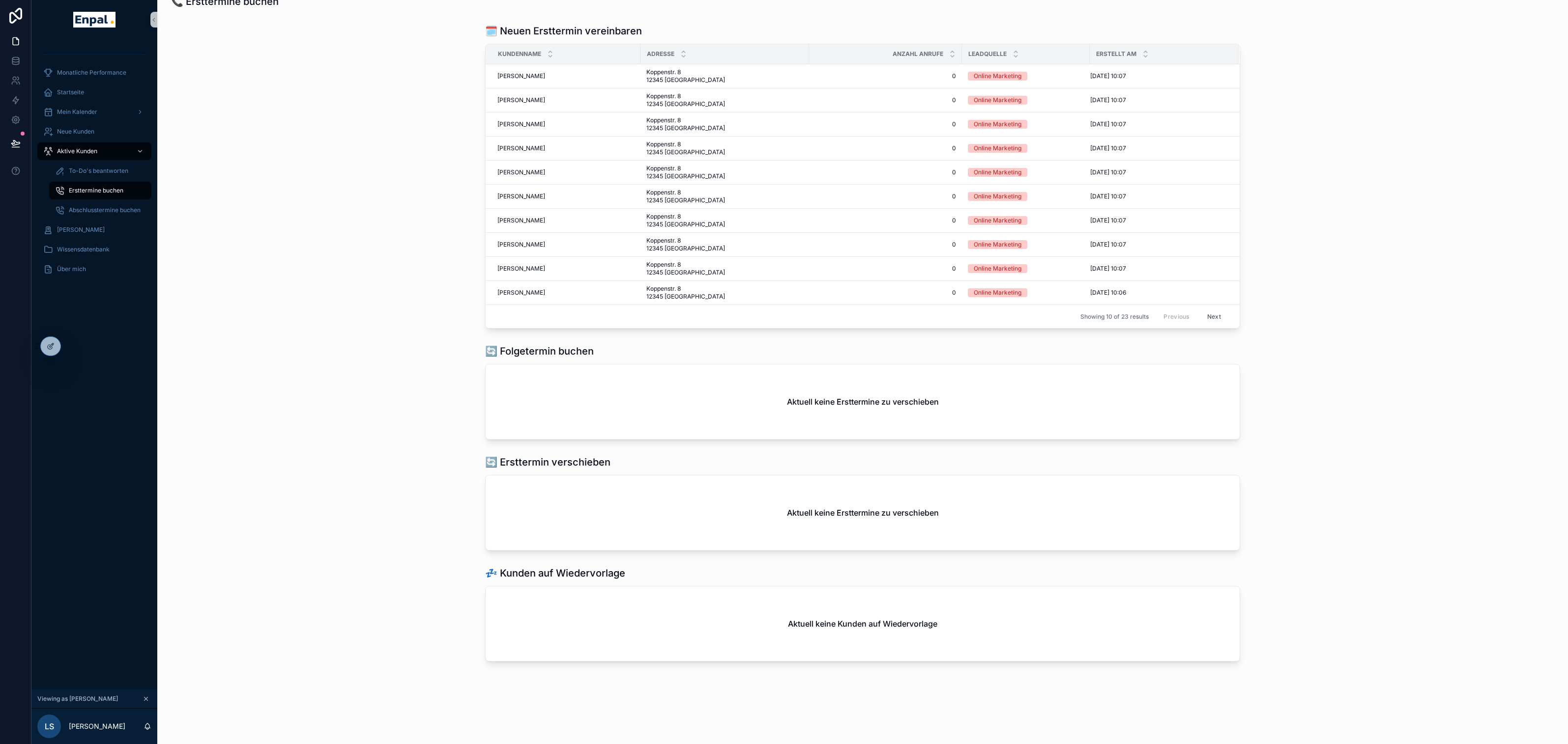
scroll to position [3, 0]
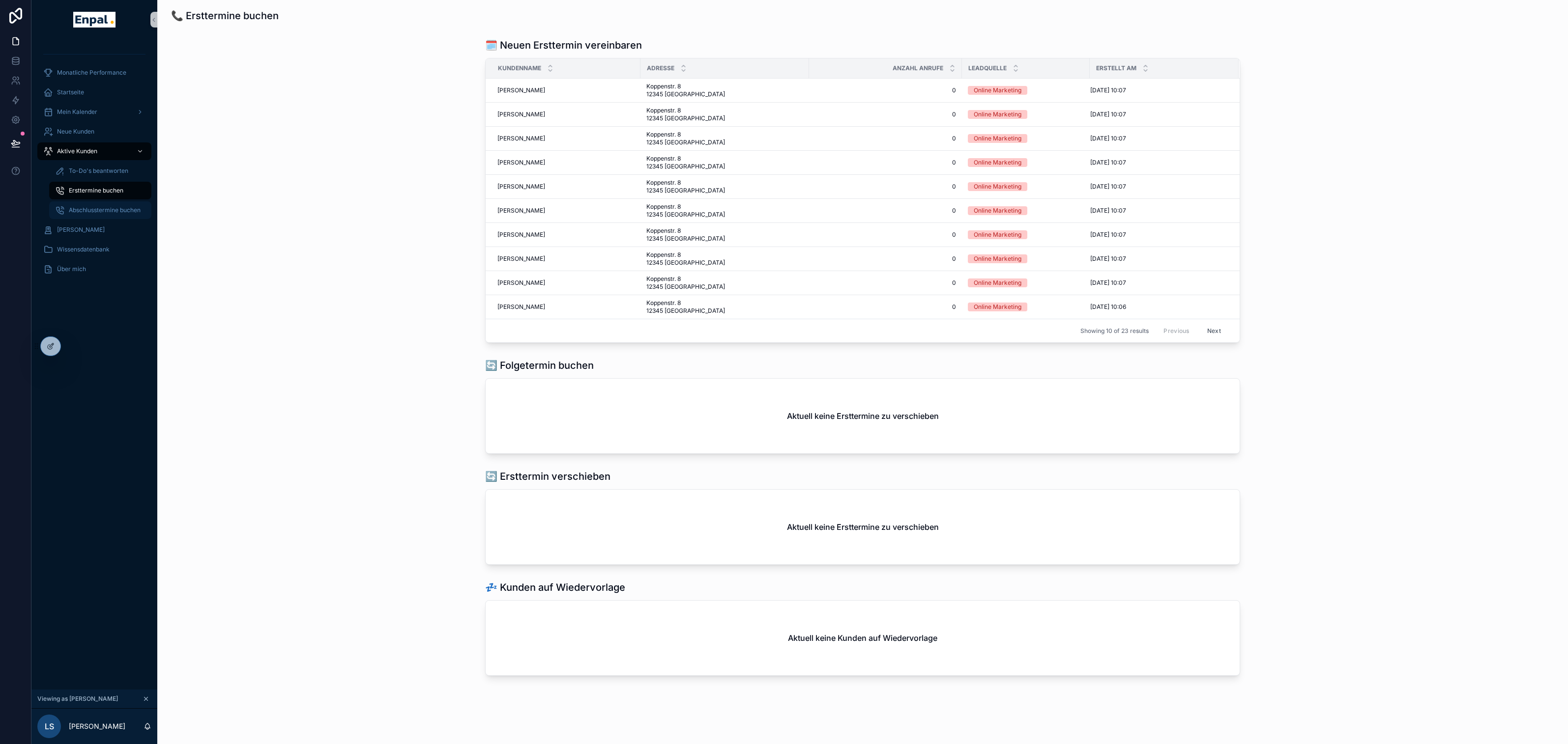
click at [96, 210] on span "Abschlusstermine buchen" at bounding box center [105, 210] width 72 height 8
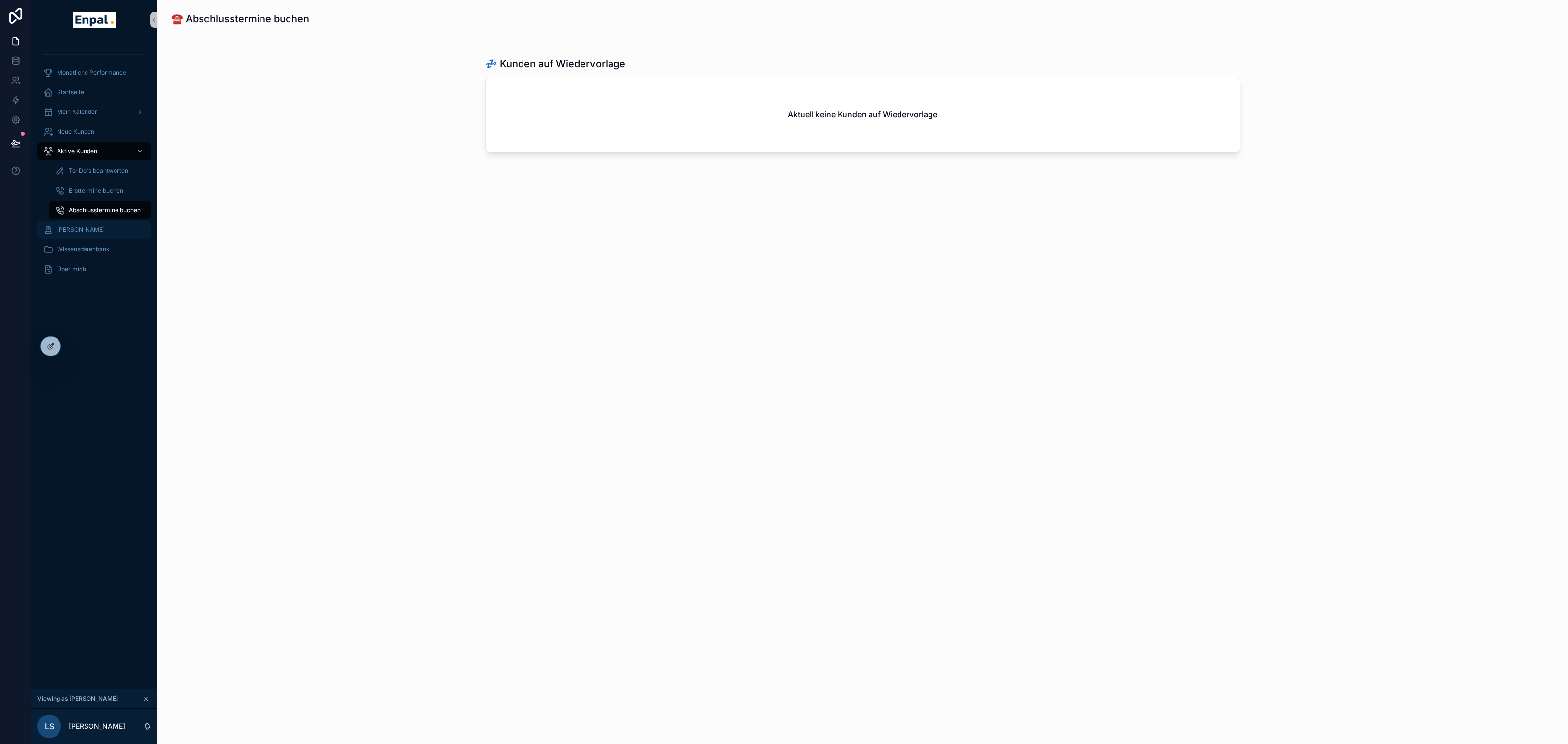
click at [98, 235] on div "[PERSON_NAME]" at bounding box center [94, 230] width 102 height 16
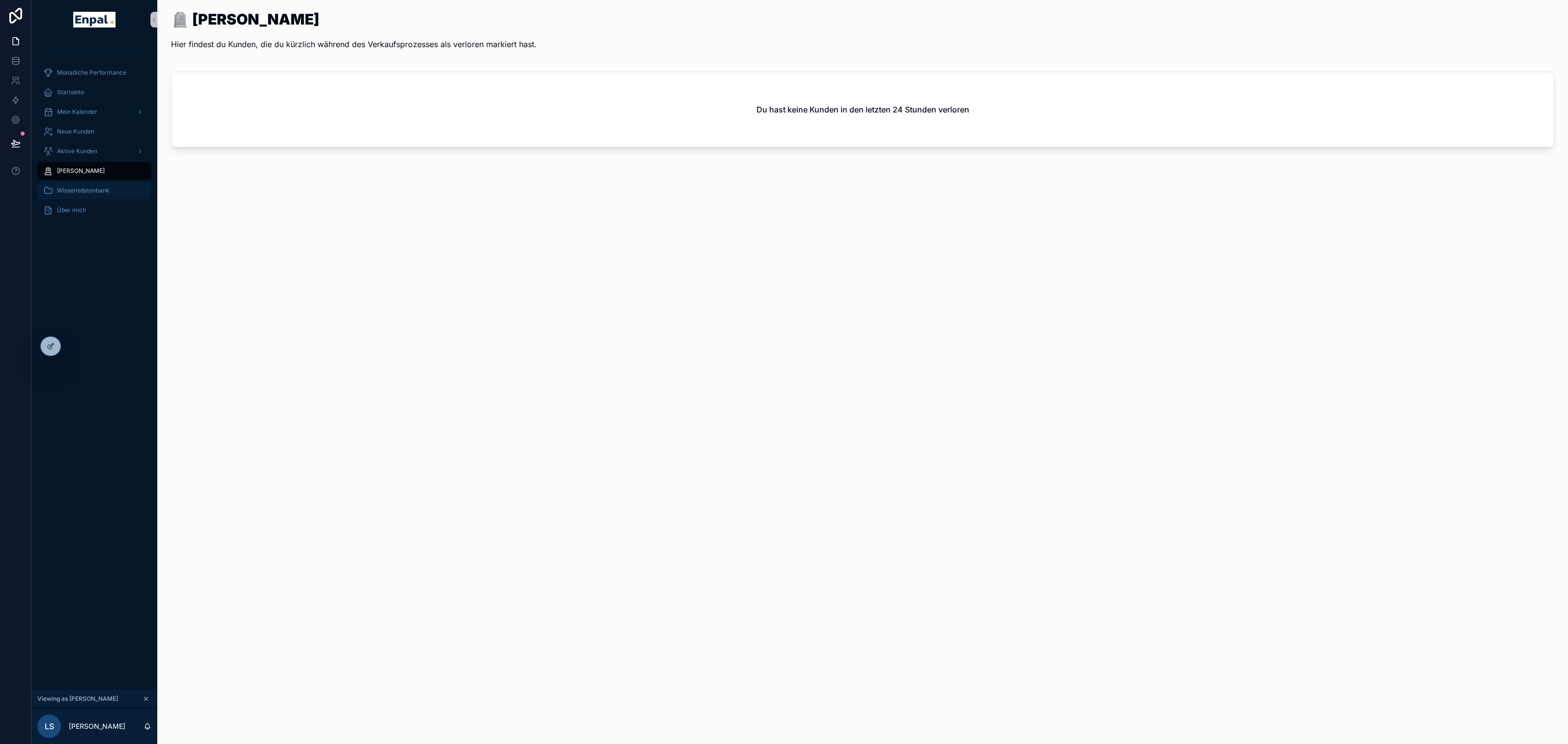
click at [86, 194] on span "Wissensdatenbank" at bounding box center [83, 190] width 52 height 8
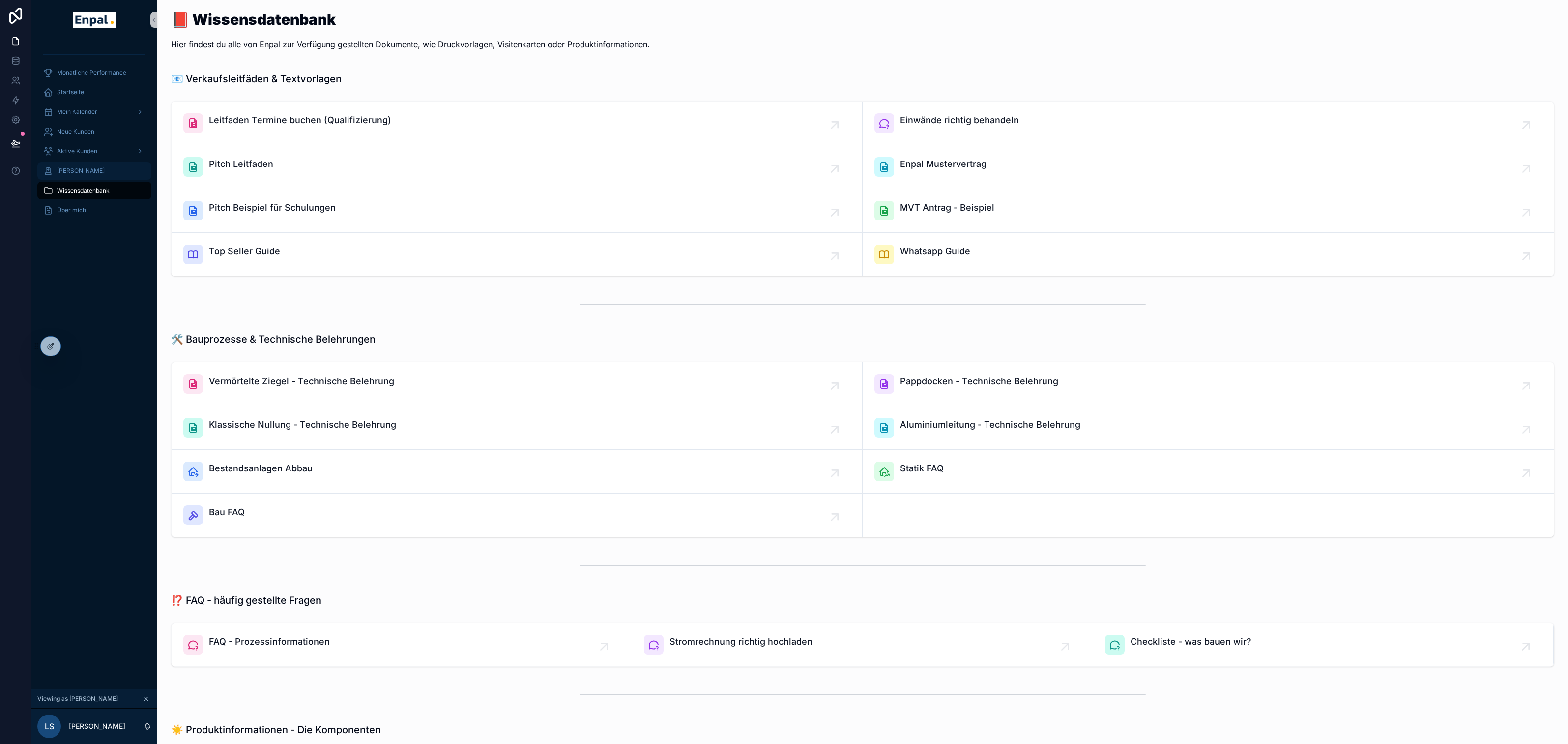
click at [96, 169] on span "[PERSON_NAME]" at bounding box center [81, 171] width 47 height 8
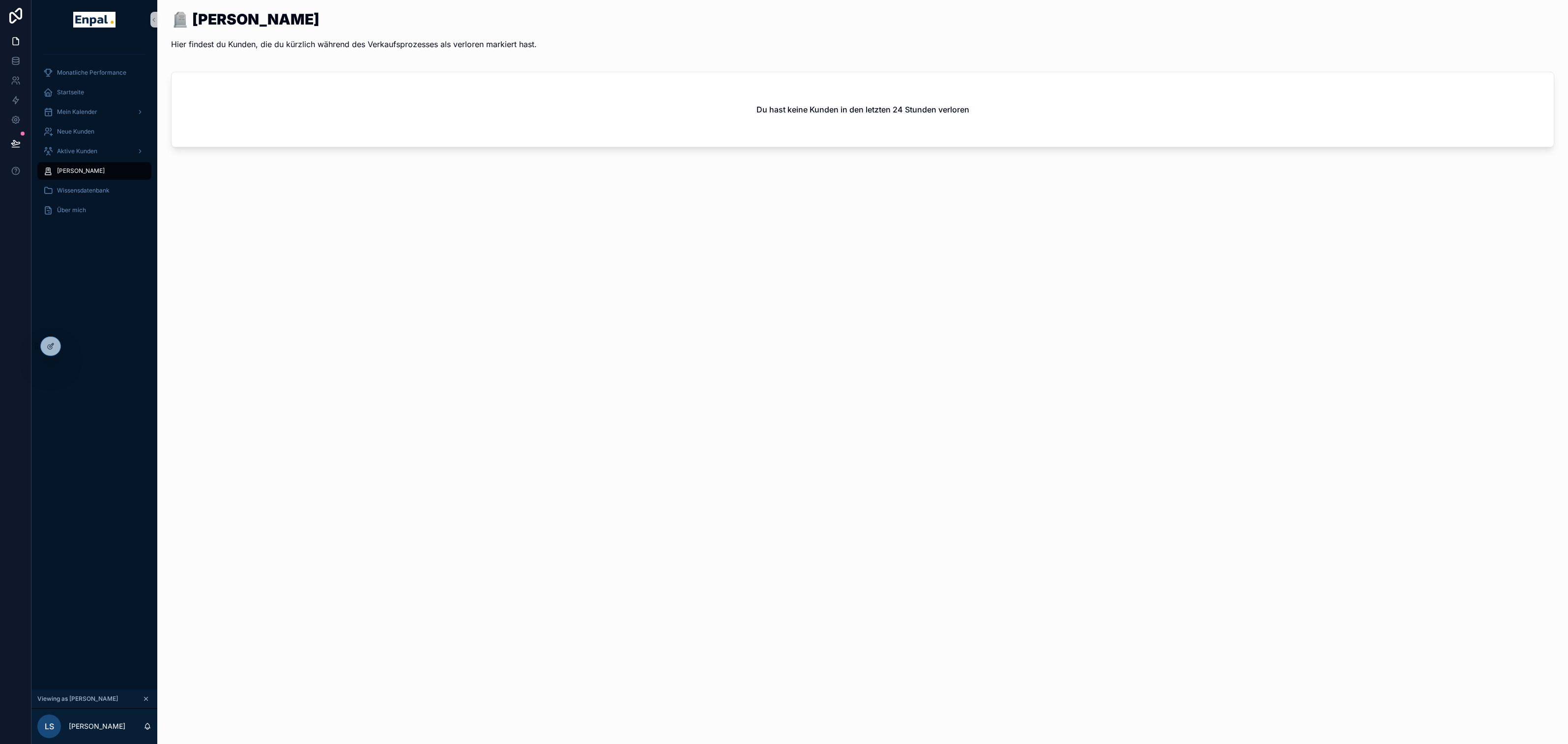
click at [696, 119] on div "Du hast keine Kunden in den letzten 24 Stunden verloren" at bounding box center [863, 110] width 1382 height 75
click at [262, 108] on div "Du hast keine Kunden in den letzten 24 Stunden verloren" at bounding box center [863, 110] width 1382 height 75
click at [262, 111] on div "Du hast keine Kunden in den letzten 24 Stunden verloren" at bounding box center [863, 110] width 1382 height 75
click at [491, 83] on div "Du hast keine Kunden in den letzten 24 Stunden verloren" at bounding box center [863, 110] width 1382 height 75
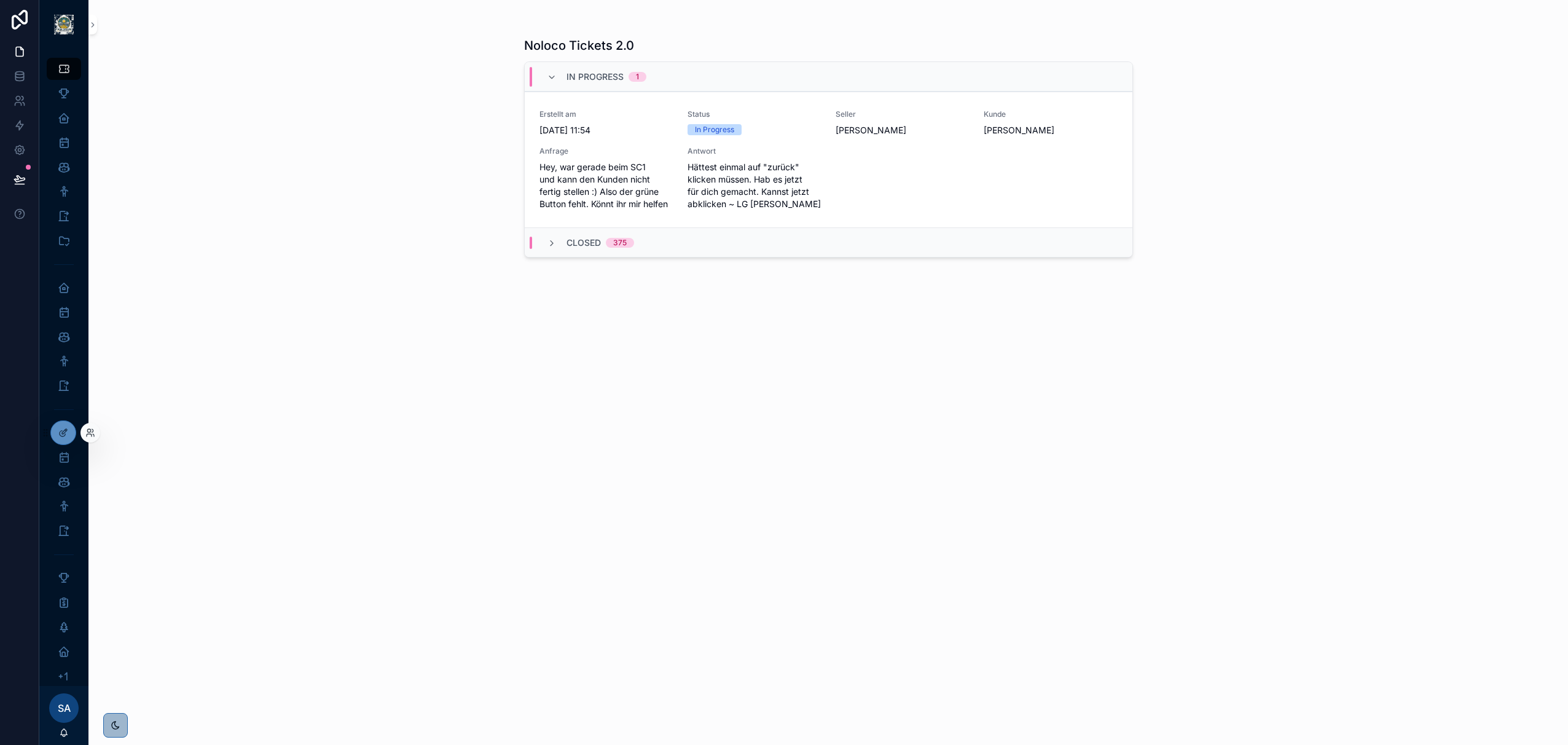
click at [95, 427] on div at bounding box center [91, 433] width 20 height 20
click at [87, 430] on icon at bounding box center [90, 432] width 10 height 10
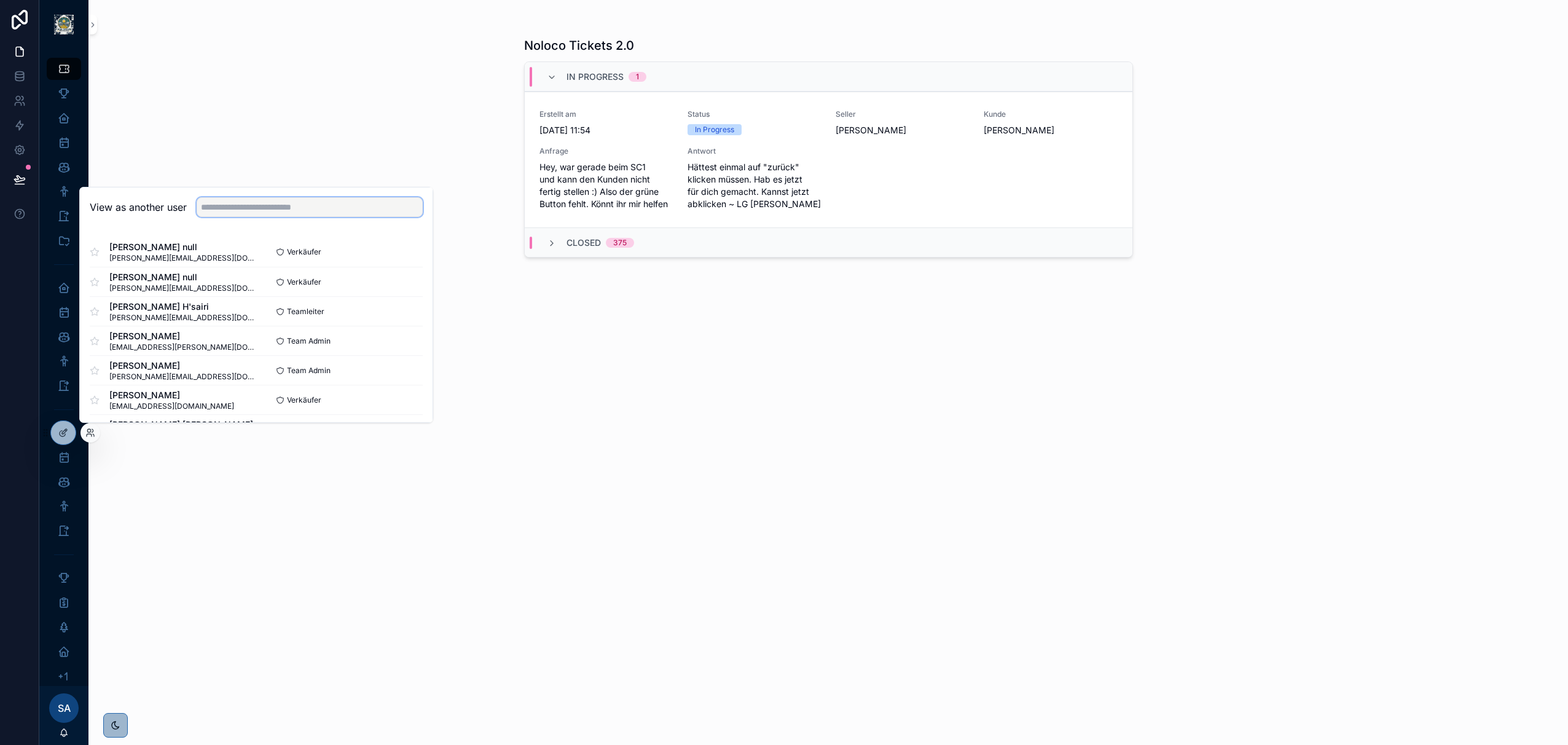
click at [234, 200] on input "text" at bounding box center [309, 207] width 226 height 20
click at [153, 228] on div "Matthias Härter null matthias.haerter@enpal.de Verkäufer Select Matthias Mühlum…" at bounding box center [256, 697] width 353 height 940
click at [269, 202] on input "text" at bounding box center [309, 207] width 226 height 20
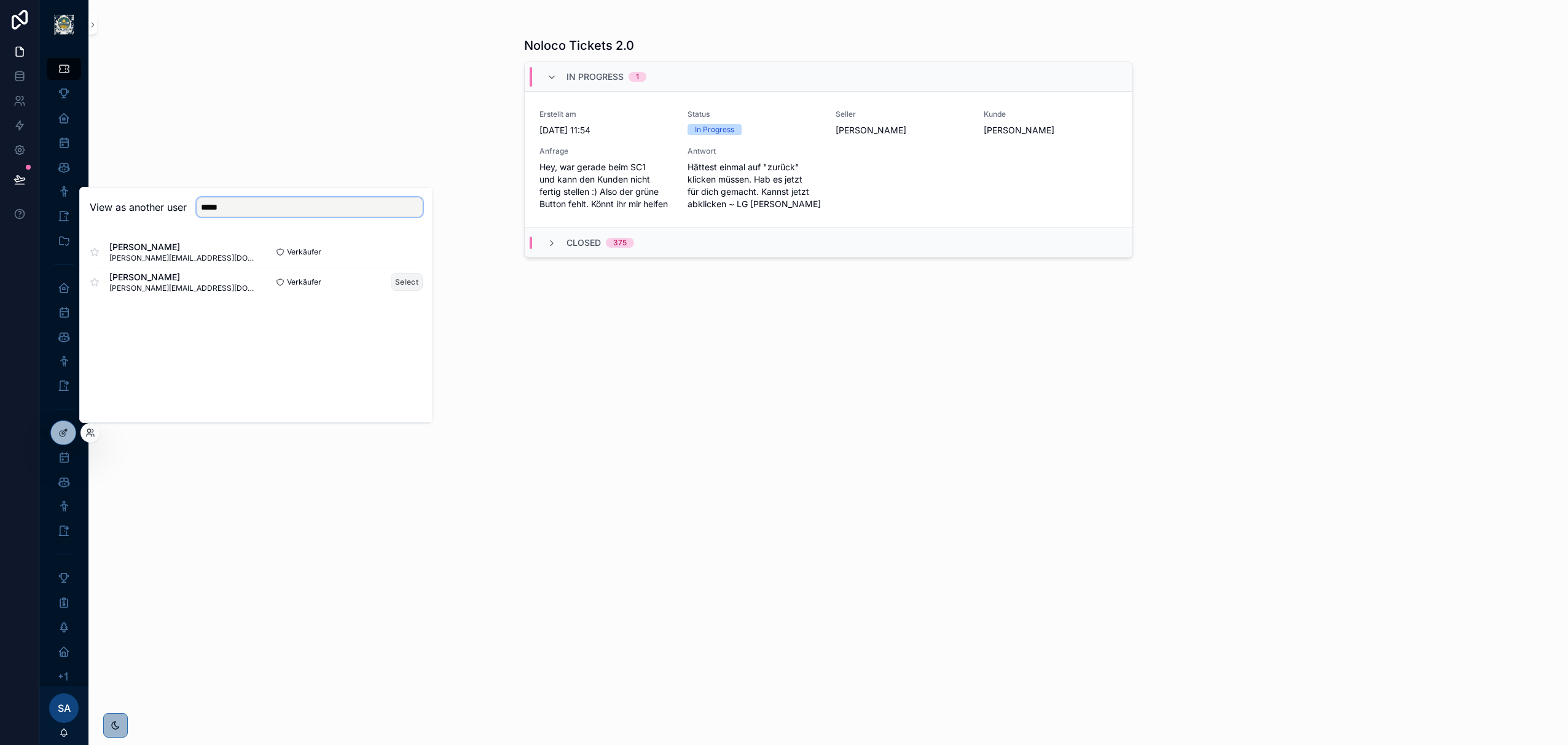
type input "****"
click at [404, 280] on button "Select" at bounding box center [407, 282] width 32 height 18
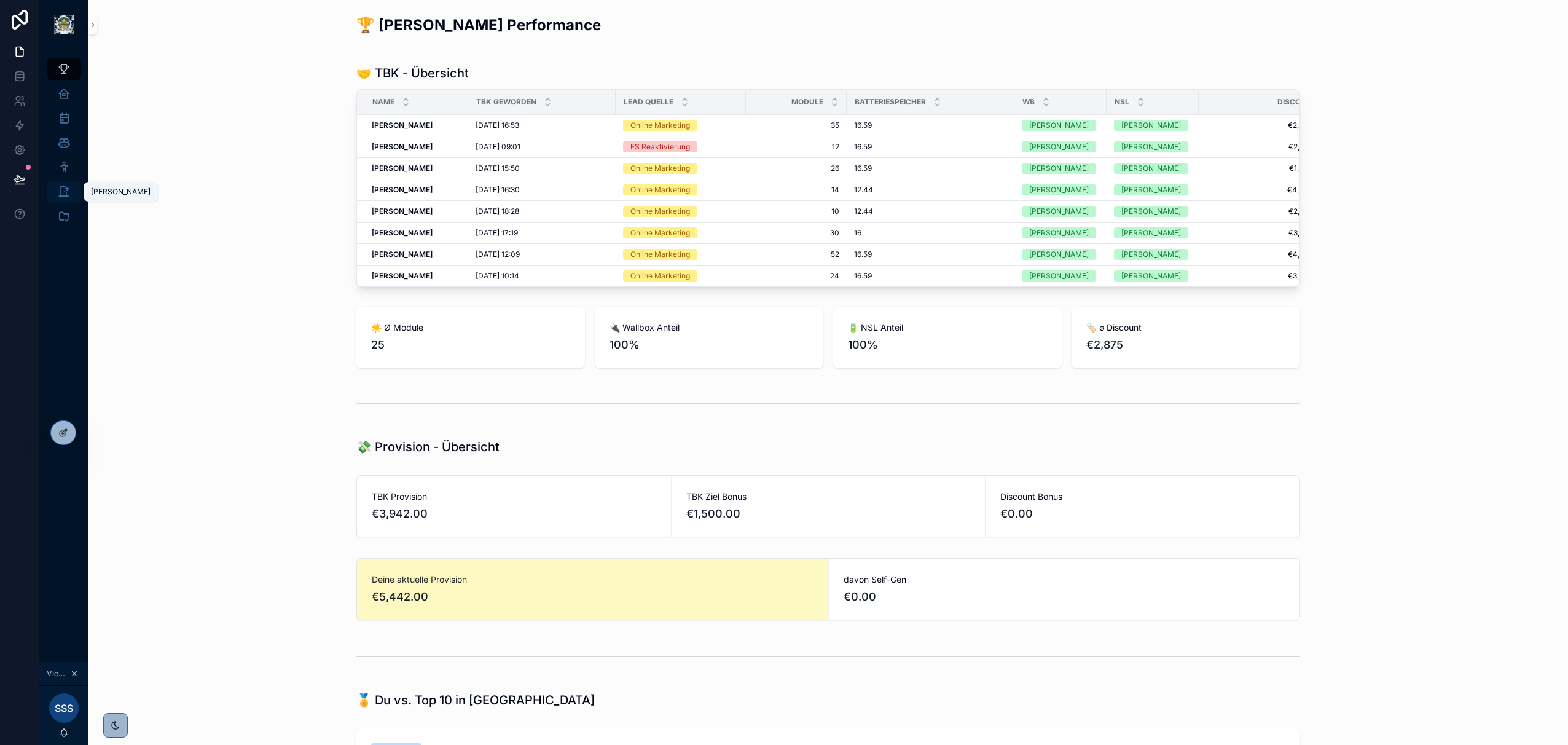
click at [65, 189] on icon "scrollable content" at bounding box center [64, 192] width 12 height 12
